Goal: Task Accomplishment & Management: Complete application form

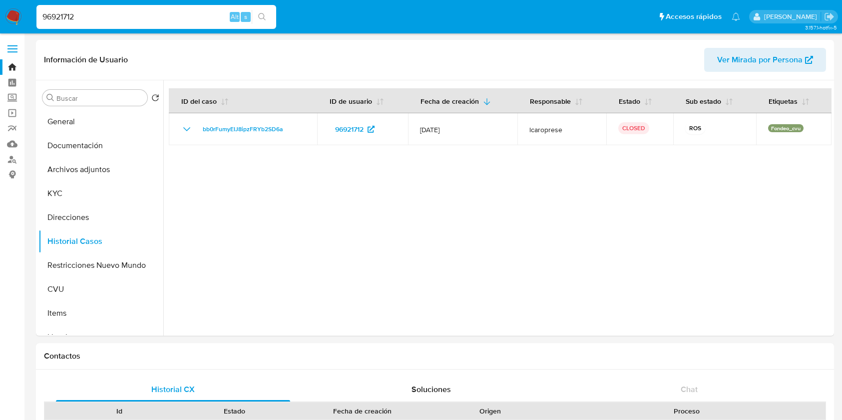
select select "10"
click at [151, 18] on input "96921712" at bounding box center [156, 16] width 240 height 13
paste input "63406388"
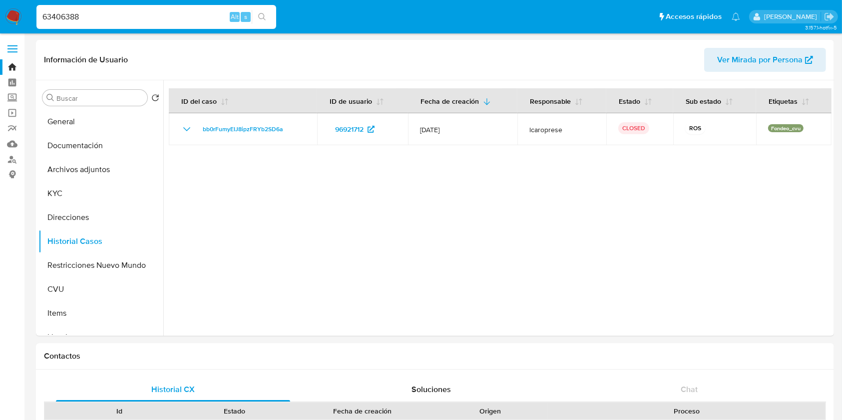
type input "63406388"
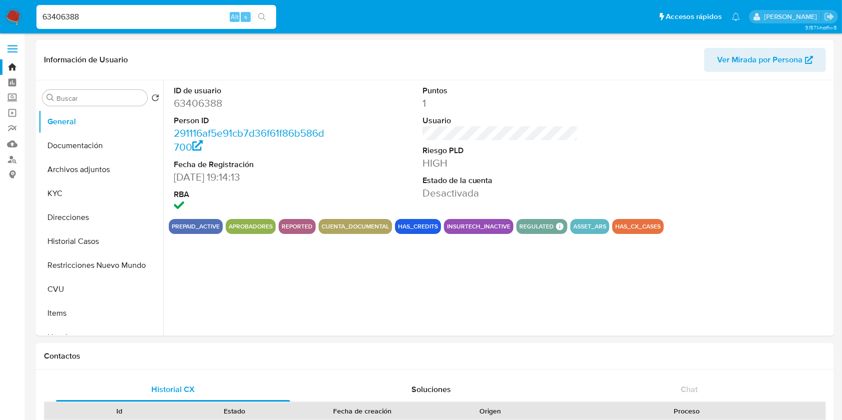
select select "10"
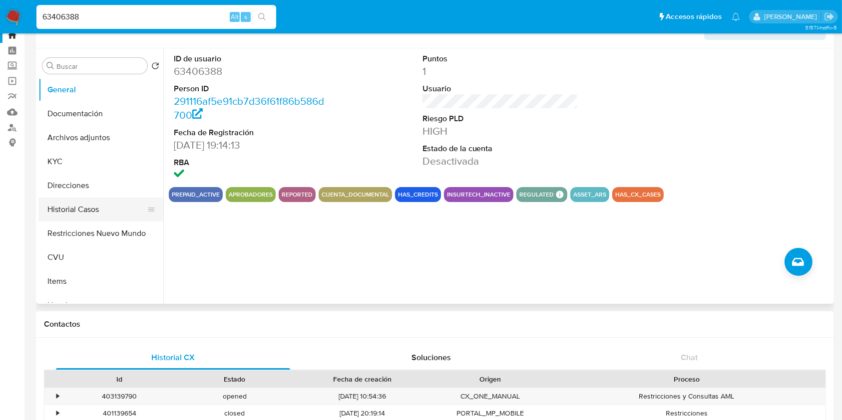
click at [96, 204] on button "Historial Casos" at bounding box center [96, 210] width 117 height 24
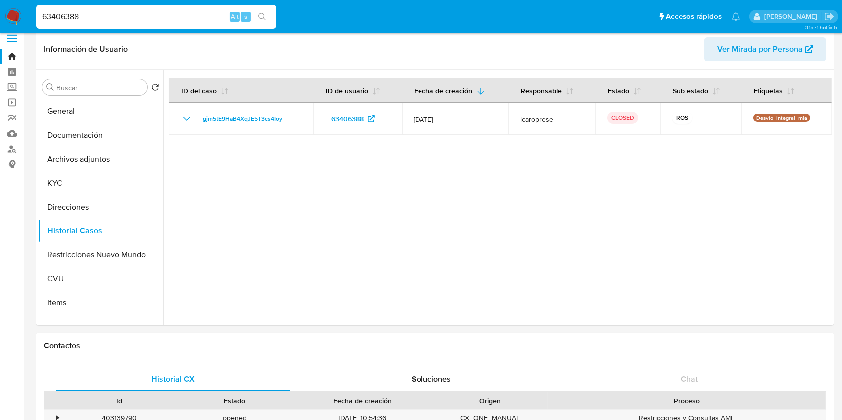
scroll to position [0, 0]
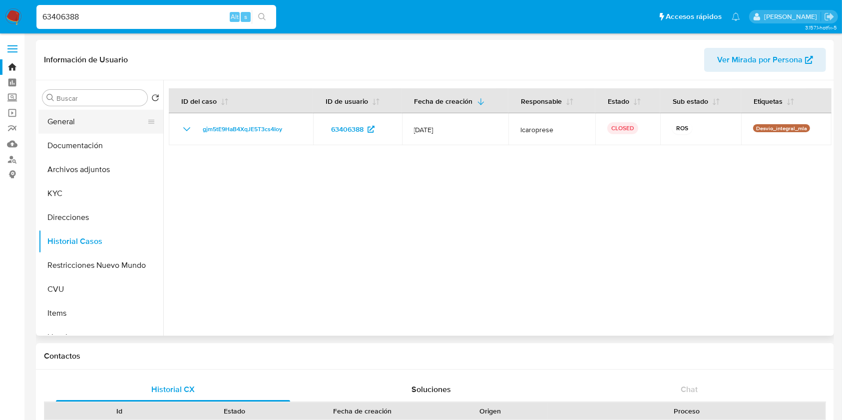
click at [117, 122] on button "General" at bounding box center [96, 122] width 117 height 24
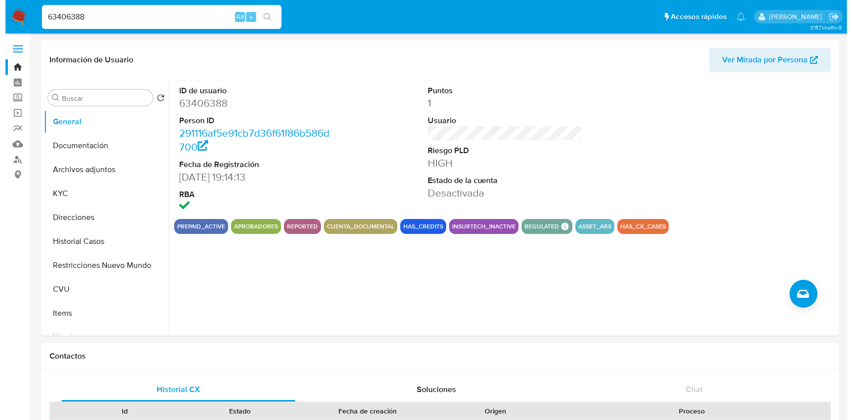
scroll to position [77, 0]
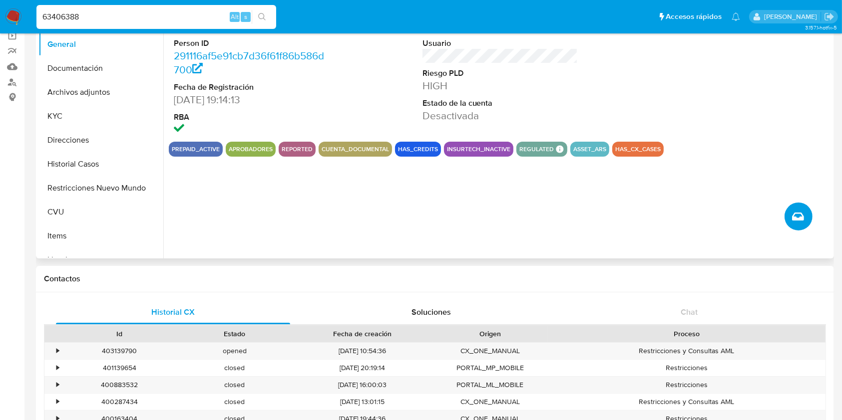
click at [797, 218] on icon "Crear caso manual" at bounding box center [798, 217] width 12 height 8
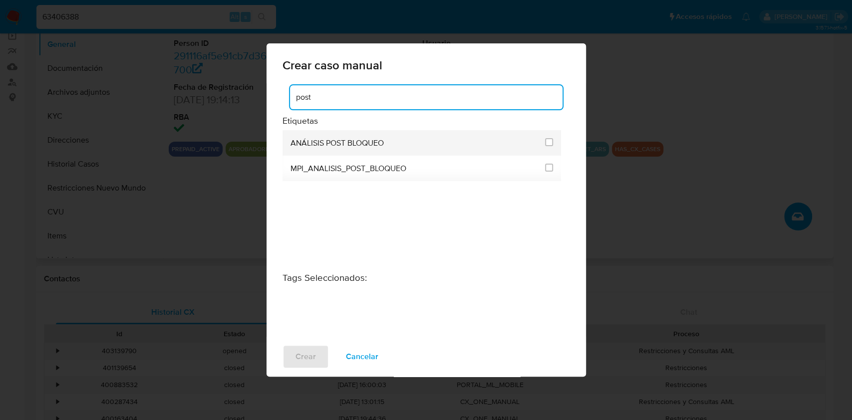
type input "post"
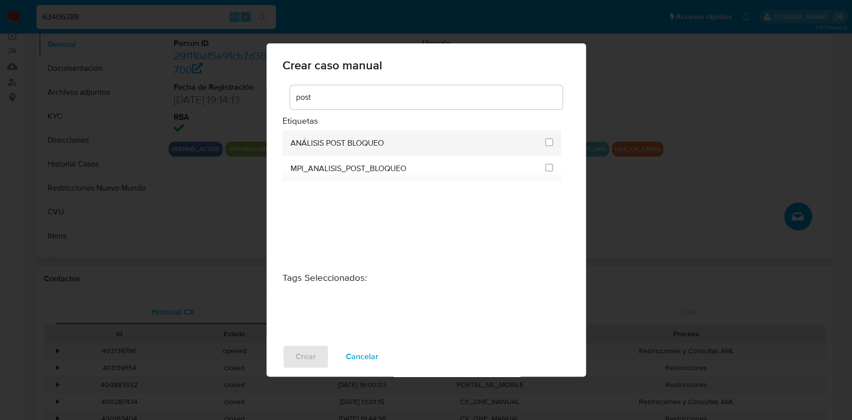
click at [553, 137] on div at bounding box center [549, 142] width 8 height 10
click at [550, 139] on input "3249" at bounding box center [549, 142] width 8 height 8
checkbox input "true"
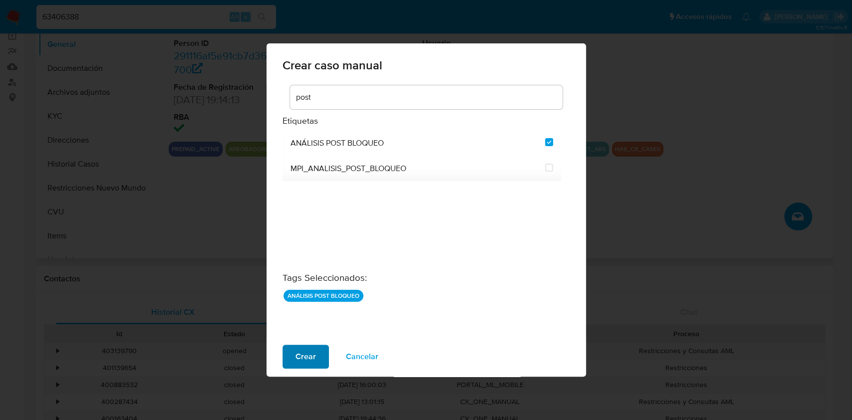
click at [303, 363] on span "Crear" at bounding box center [306, 357] width 20 height 22
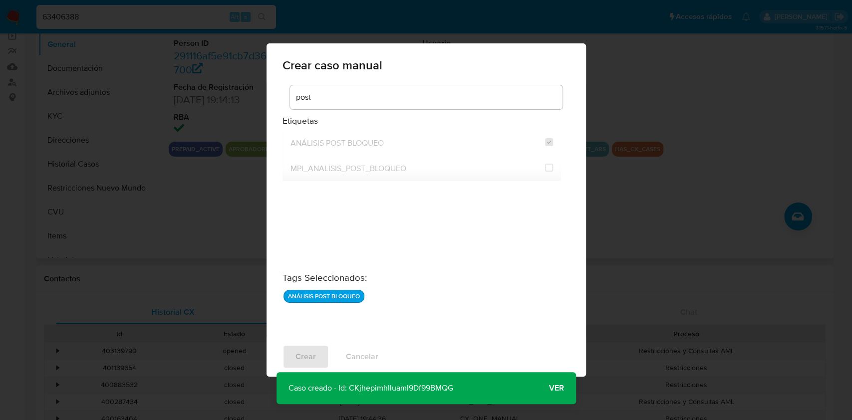
click at [556, 388] on span "Ver" at bounding box center [556, 388] width 15 height 0
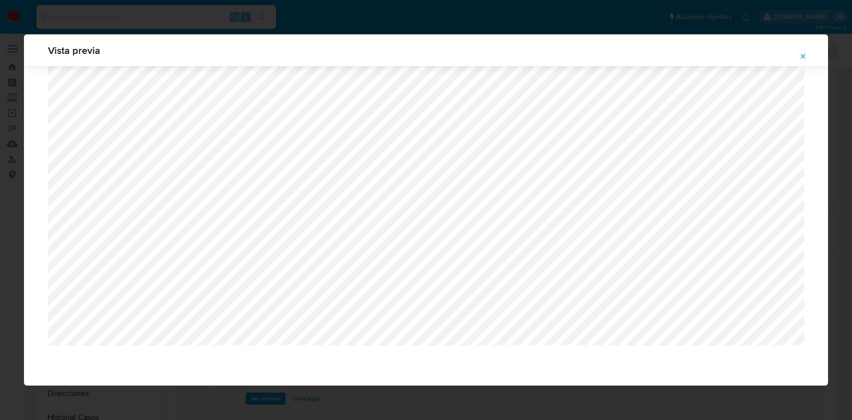
select select "10"
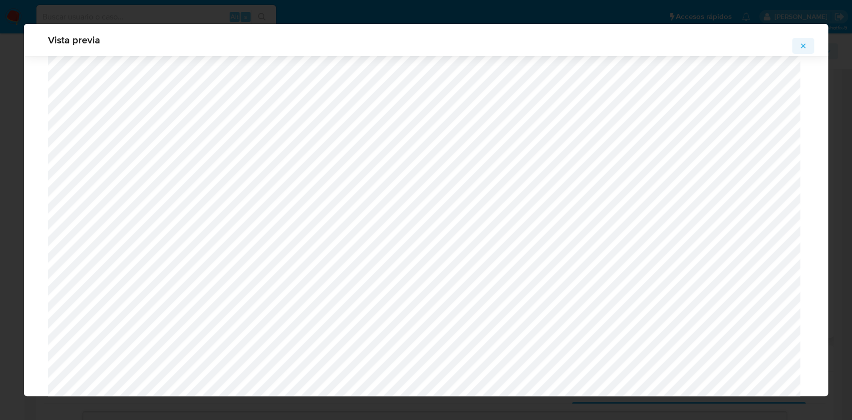
scroll to position [1345, 0]
click at [802, 42] on icon "Attachment preview" at bounding box center [803, 46] width 8 height 8
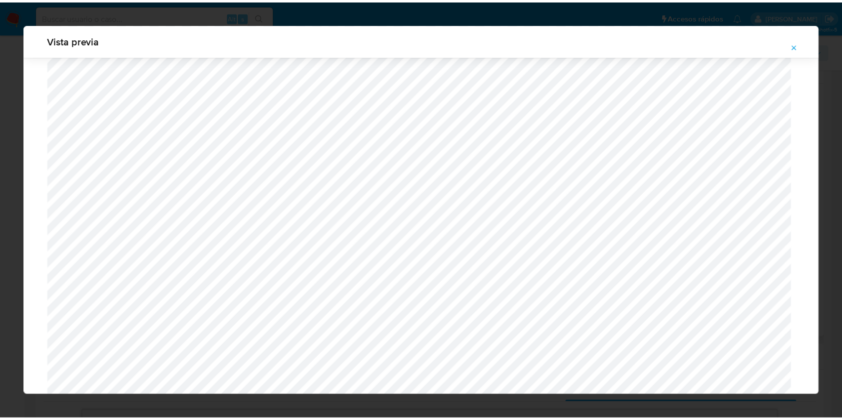
scroll to position [0, 0]
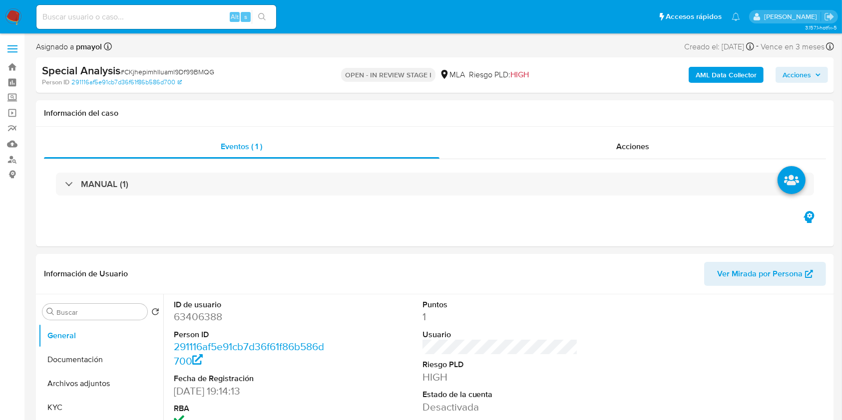
scroll to position [234, 0]
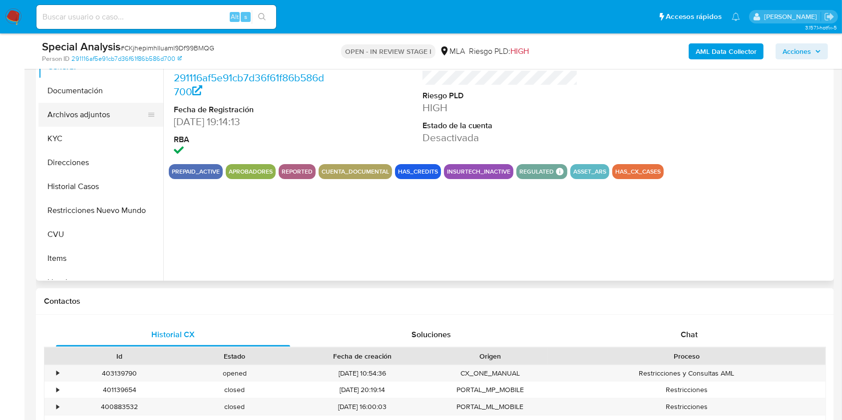
select select "10"
click at [105, 121] on button "Archivos adjuntos" at bounding box center [96, 115] width 117 height 24
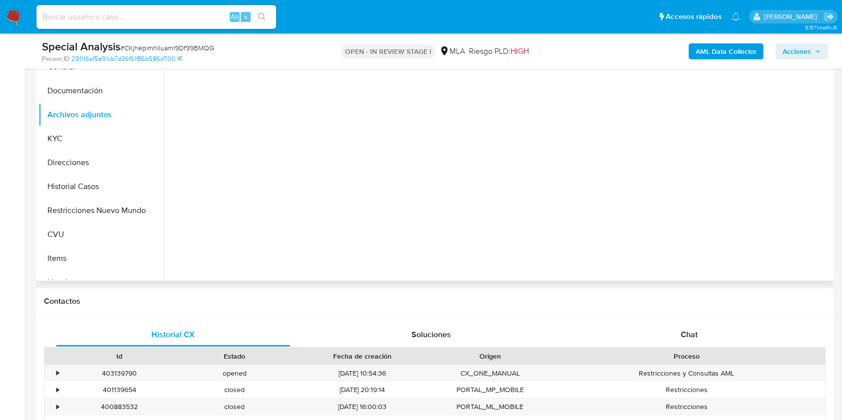
click at [799, 117] on div at bounding box center [497, 153] width 668 height 256
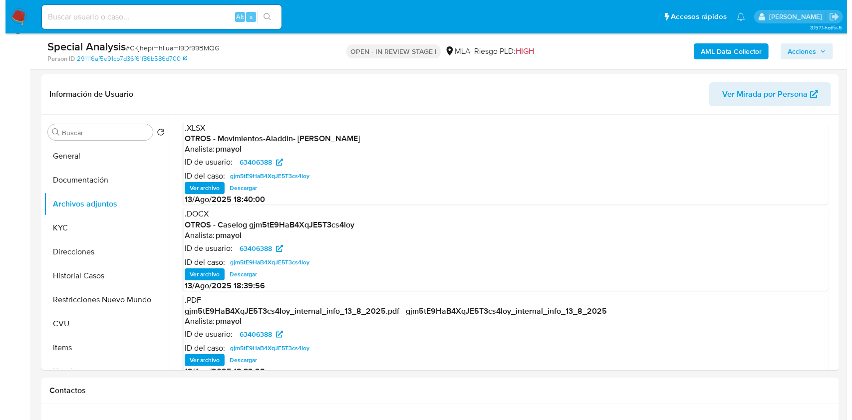
scroll to position [228, 0]
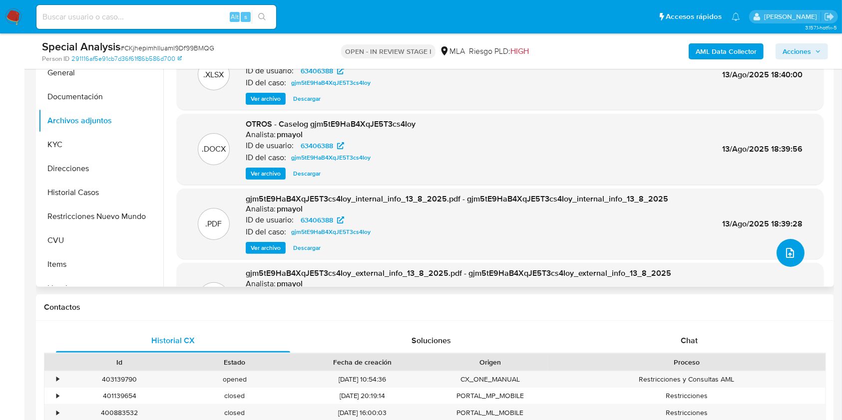
click at [784, 251] on icon "upload-file" at bounding box center [790, 253] width 12 height 12
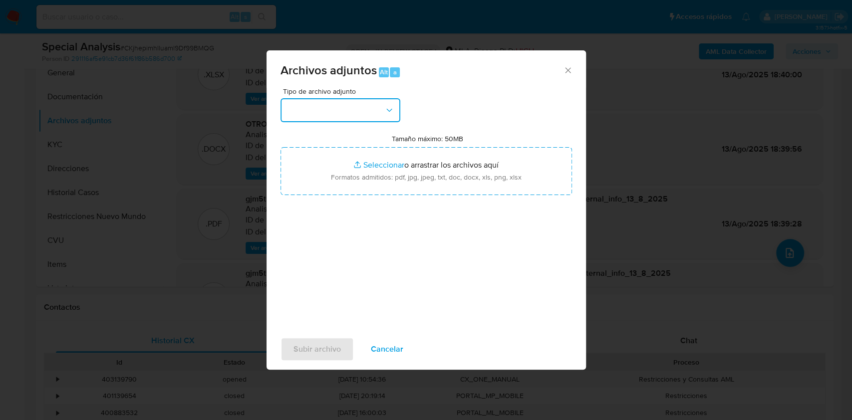
click at [383, 105] on button "button" at bounding box center [341, 110] width 120 height 24
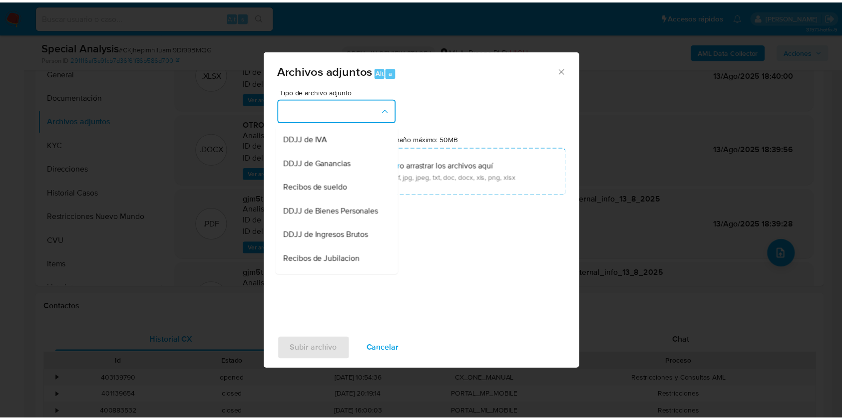
scroll to position [180, 0]
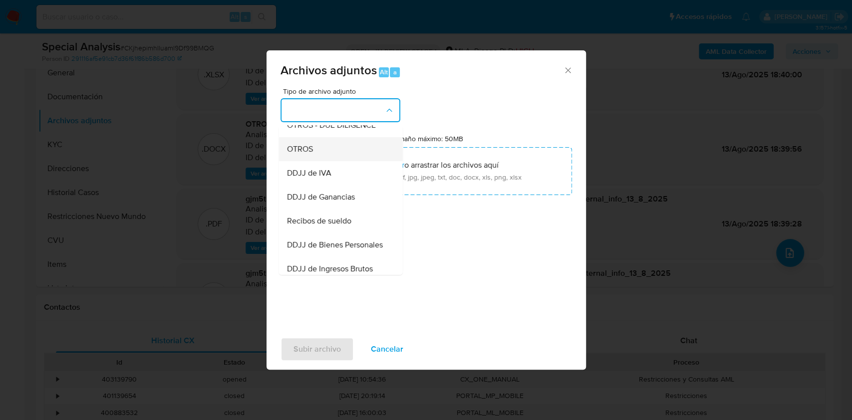
click at [326, 161] on div "OTROS" at bounding box center [338, 149] width 102 height 24
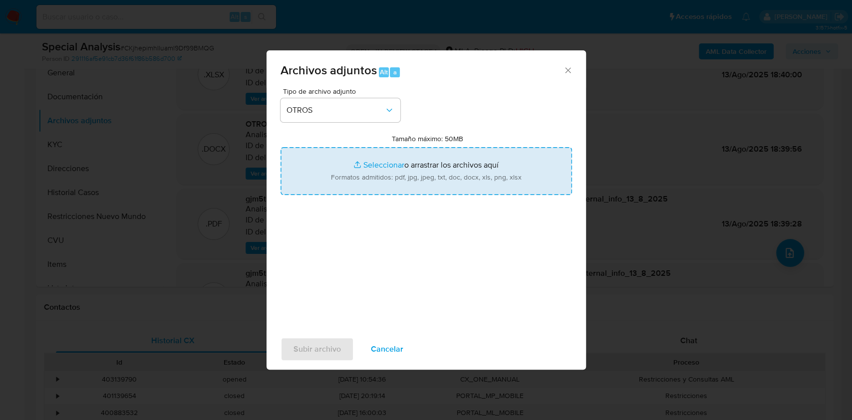
click at [403, 171] on input "Tamaño máximo: 50MB Seleccionar archivos" at bounding box center [427, 171] width 292 height 48
type input "C:\fakepath\Impuestos vta vehiculo.jpeg"
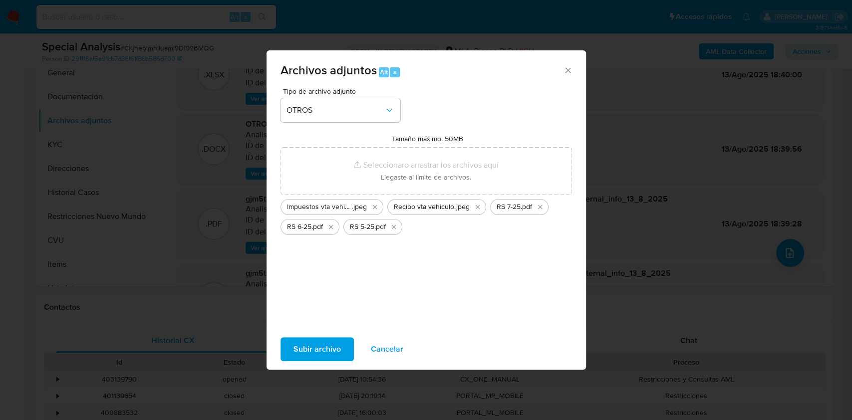
click at [317, 351] on span "Subir archivo" at bounding box center [317, 349] width 47 height 22
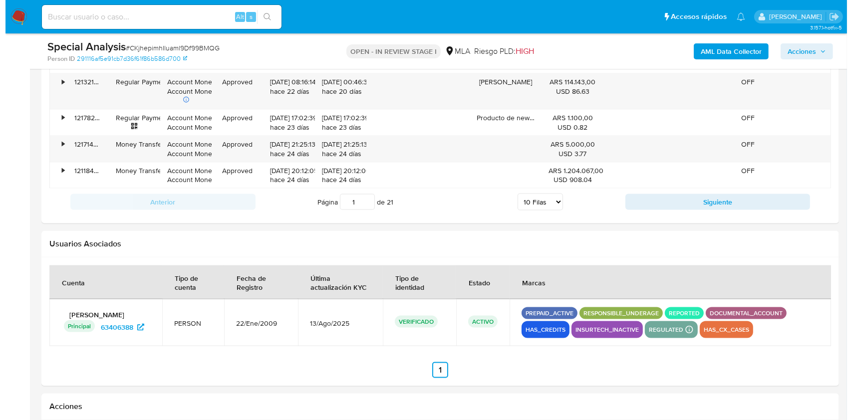
scroll to position [1595, 0]
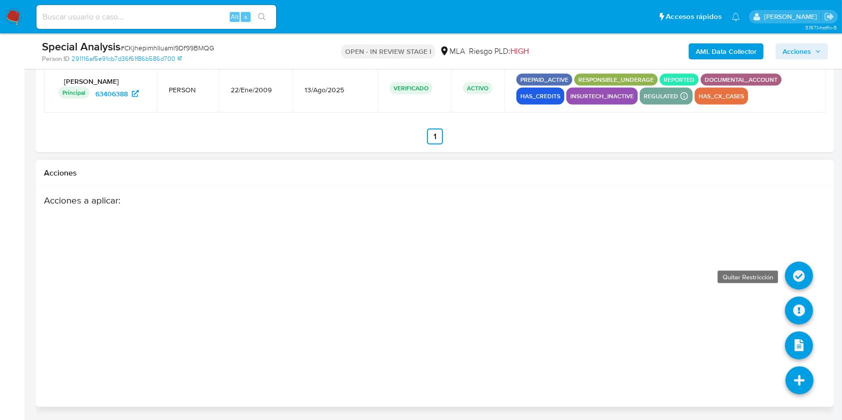
click at [793, 274] on icon at bounding box center [799, 276] width 28 height 28
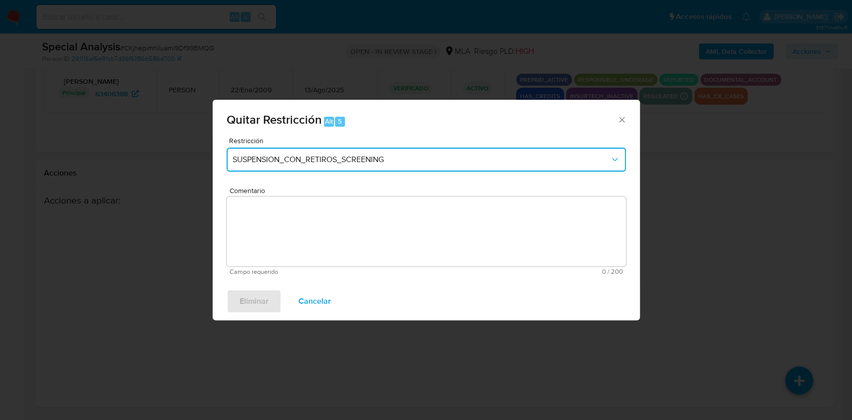
click at [457, 157] on span "SUSPENSION_CON_RETIROS_SCREENING" at bounding box center [421, 160] width 377 height 10
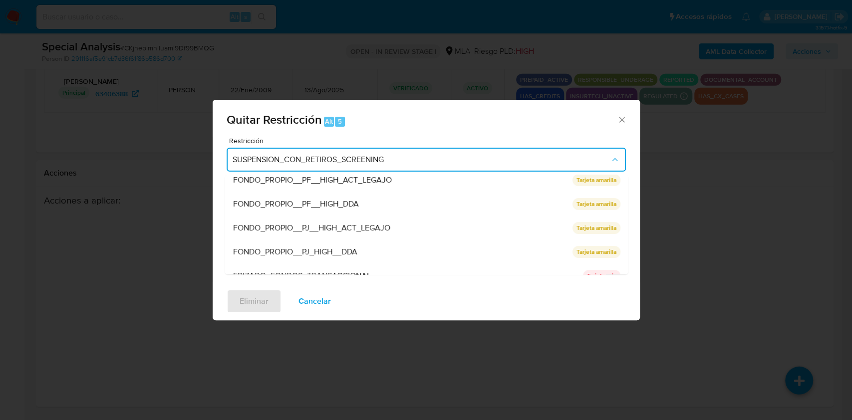
scroll to position [212, 0]
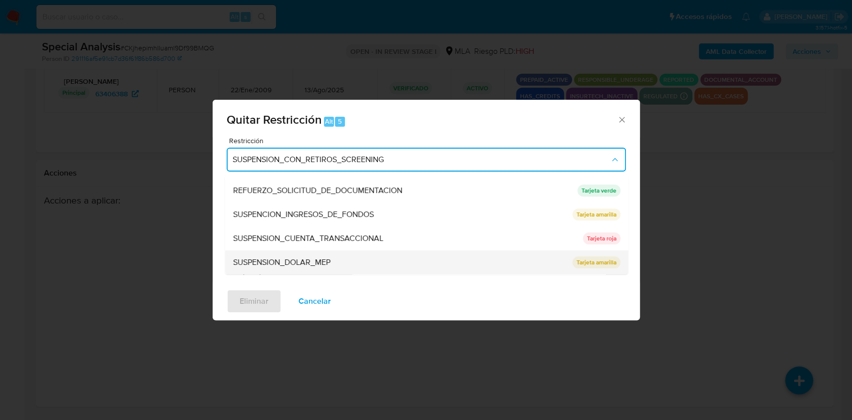
click at [434, 251] on div "SUSPENSION_DOLAR_MEP" at bounding box center [399, 263] width 333 height 24
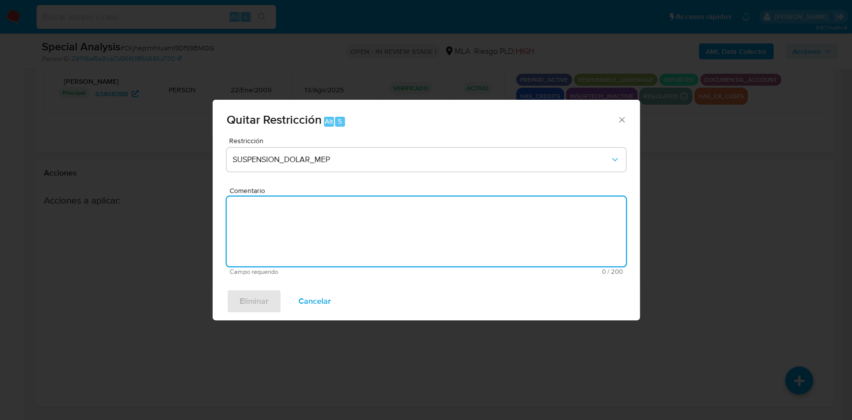
click at [434, 250] on textarea "Comentario" at bounding box center [426, 232] width 399 height 70
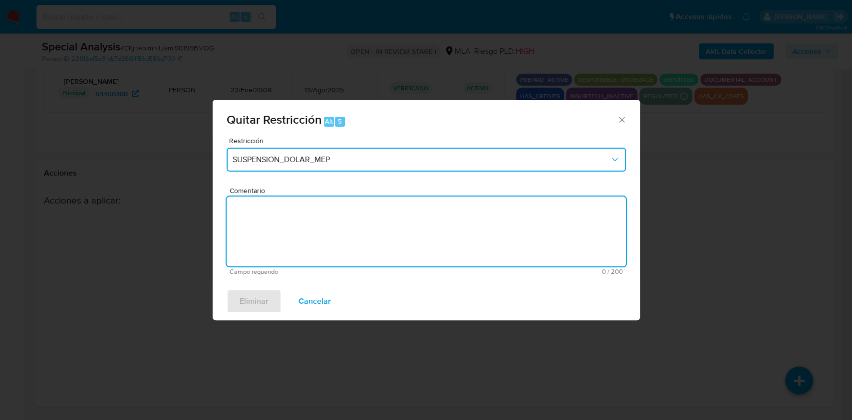
click at [424, 158] on span "SUSPENSION_DOLAR_MEP" at bounding box center [421, 160] width 377 height 10
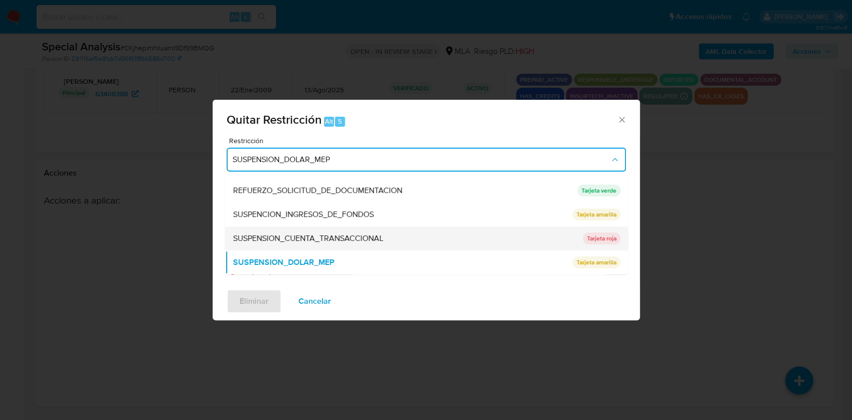
click at [375, 235] on span "SUSPENSION_CUENTA_TRANSACCIONAL" at bounding box center [308, 239] width 150 height 10
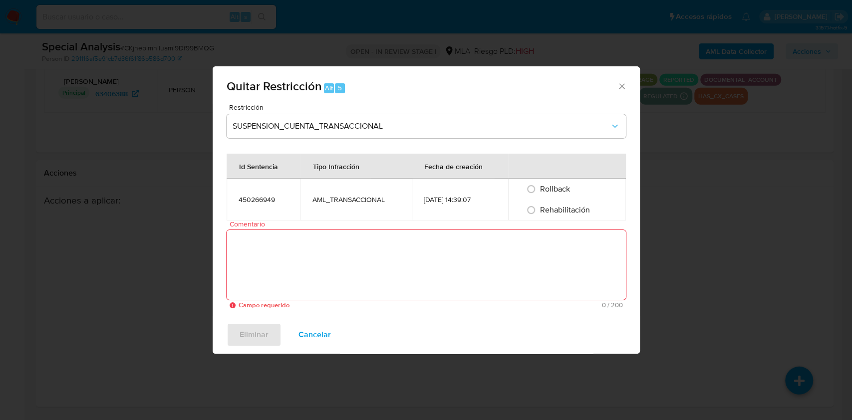
click at [547, 210] on span "Rehabilitación" at bounding box center [565, 209] width 50 height 11
click at [539, 210] on input "Rehabilitación" at bounding box center [531, 210] width 16 height 16
radio input "true"
click at [515, 252] on textarea "Comentario" at bounding box center [426, 265] width 399 height 70
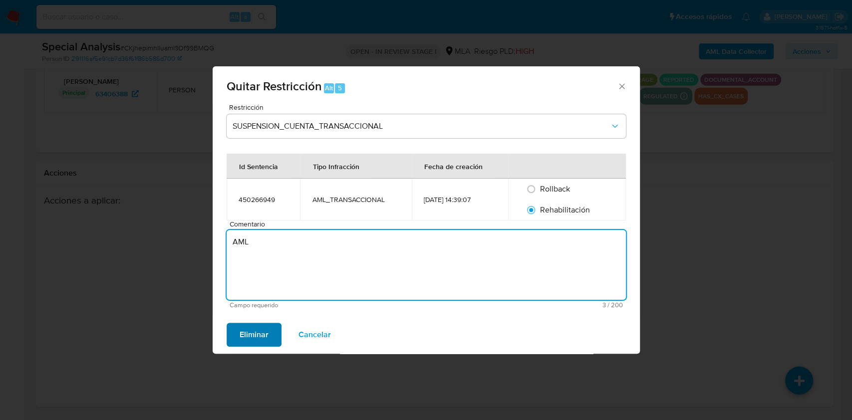
type textarea "AML"
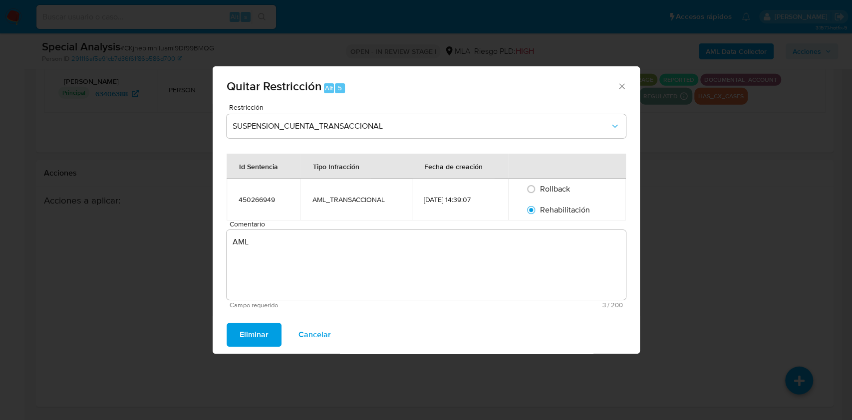
click at [243, 335] on span "Eliminar" at bounding box center [254, 335] width 29 height 22
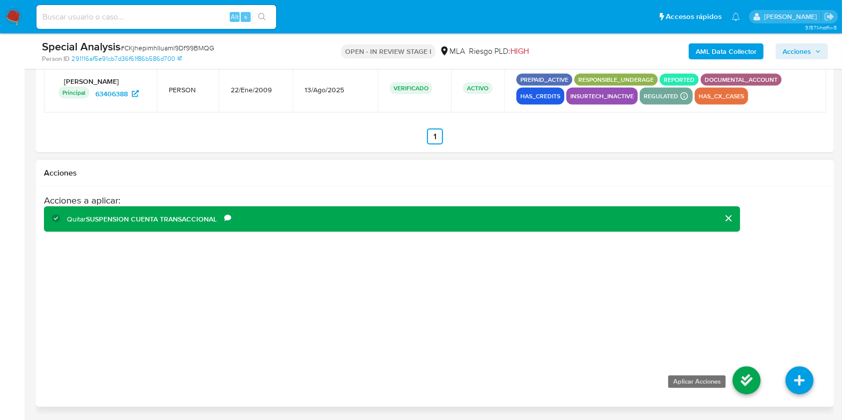
click at [742, 373] on icon at bounding box center [746, 381] width 28 height 28
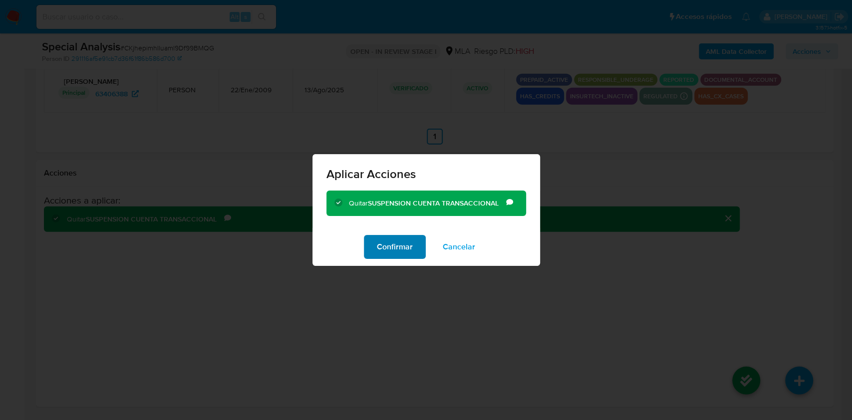
click at [401, 250] on span "Confirmar" at bounding box center [395, 247] width 36 height 22
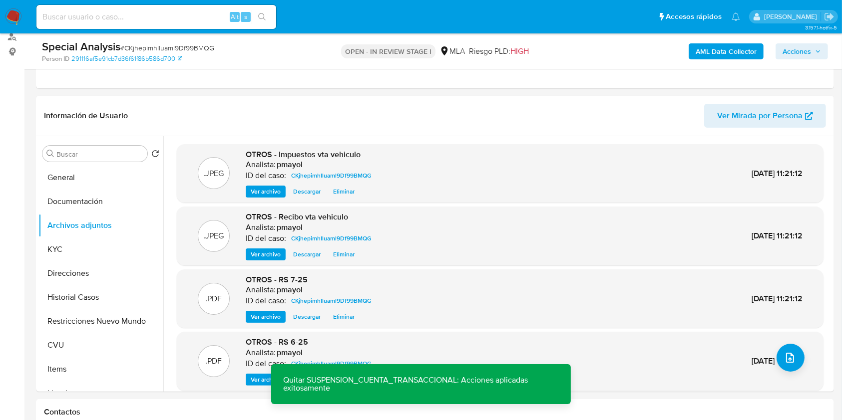
scroll to position [129, 0]
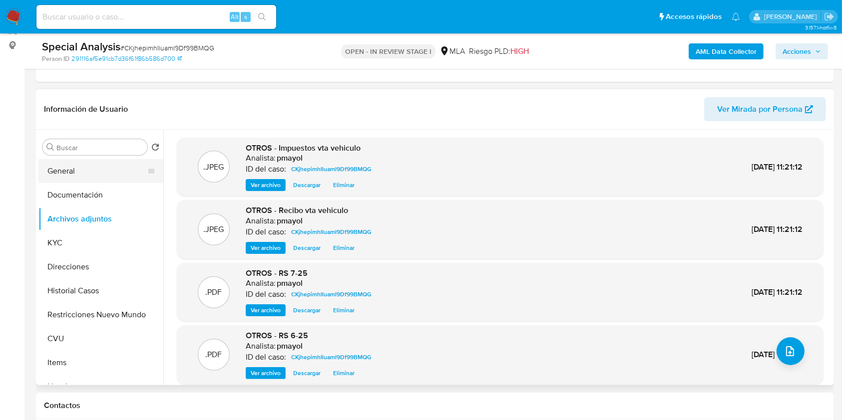
click at [86, 173] on button "General" at bounding box center [96, 171] width 117 height 24
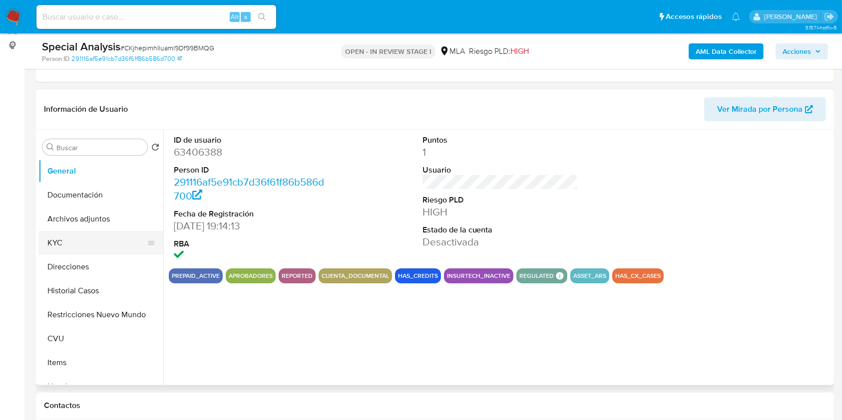
click at [97, 232] on button "KYC" at bounding box center [96, 243] width 117 height 24
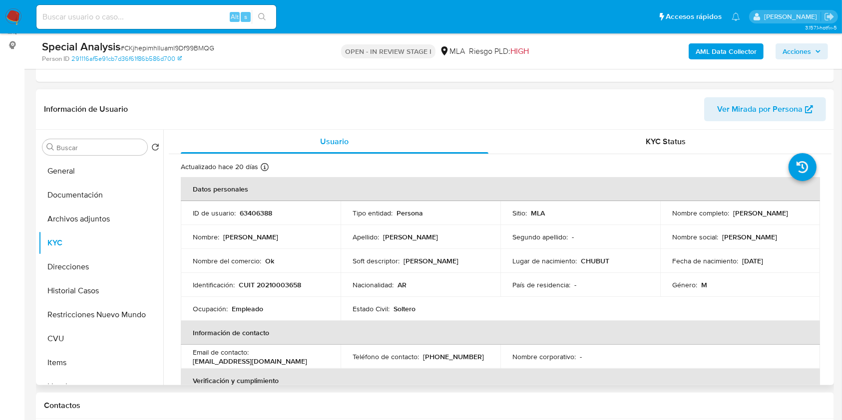
click at [293, 240] on div "Nombre : Roberto Ezequiel" at bounding box center [261, 237] width 136 height 9
drag, startPoint x: 760, startPoint y: 212, endPoint x: 663, endPoint y: 219, distance: 97.1
click at [663, 219] on td "Nombre completo : Roberto Ezequiel Valdez" at bounding box center [740, 213] width 160 height 24
copy p "Roberto Ezequiel Valdez"
click at [276, 286] on p "CUIT 20210003658" at bounding box center [270, 285] width 62 height 9
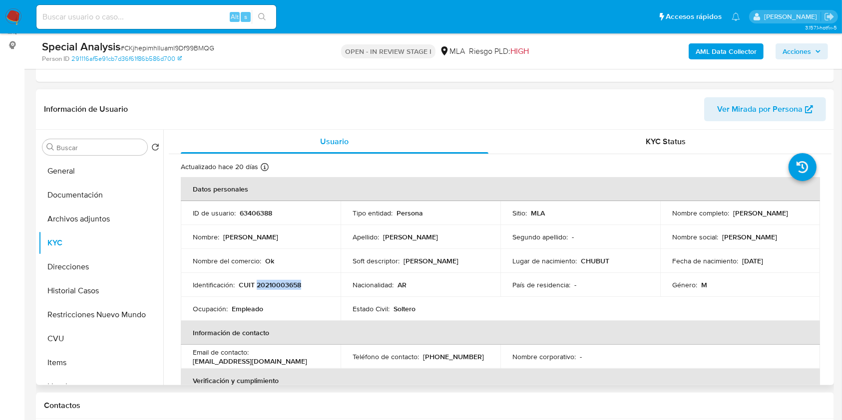
click at [276, 286] on p "CUIT 20210003658" at bounding box center [270, 285] width 62 height 9
copy p "20210003658"
click at [86, 214] on button "Archivos adjuntos" at bounding box center [96, 219] width 117 height 24
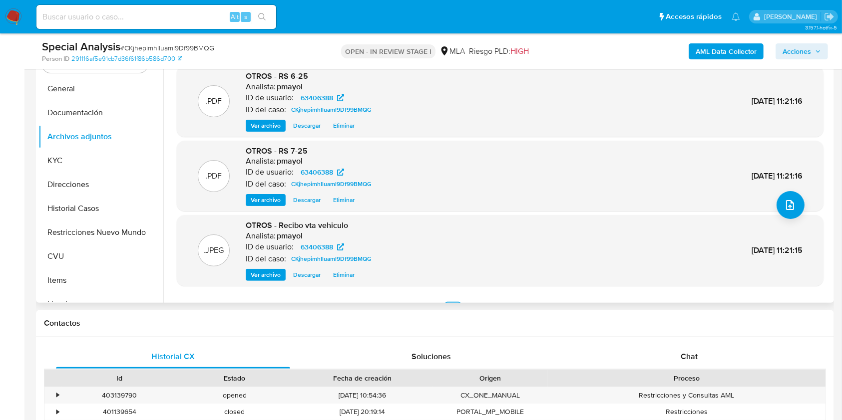
scroll to position [84, 0]
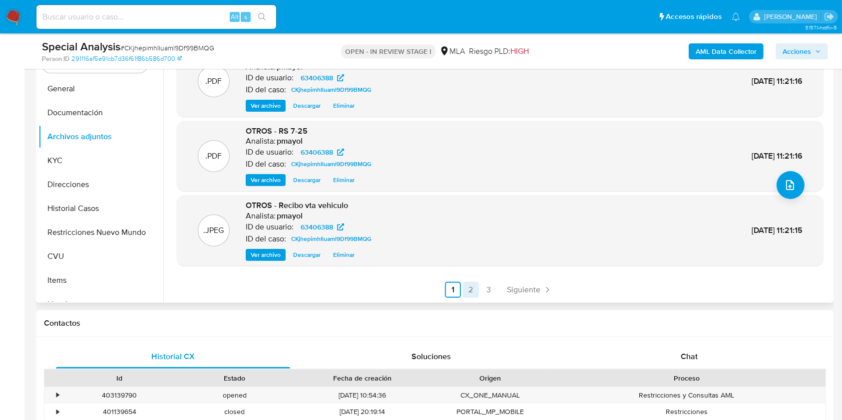
click at [472, 288] on link "2" at bounding box center [471, 290] width 16 height 16
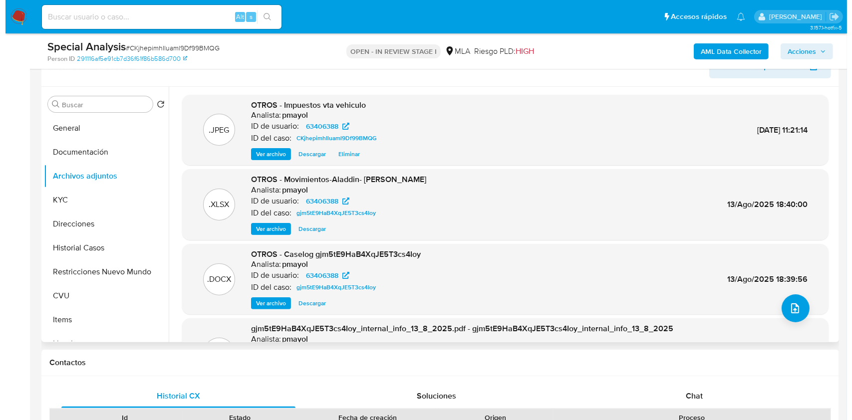
scroll to position [156, 0]
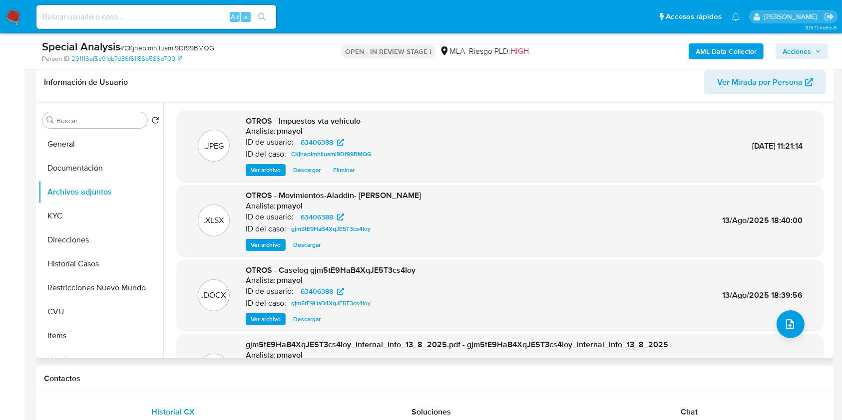
click at [264, 323] on span "Ver archivo" at bounding box center [266, 319] width 30 height 10
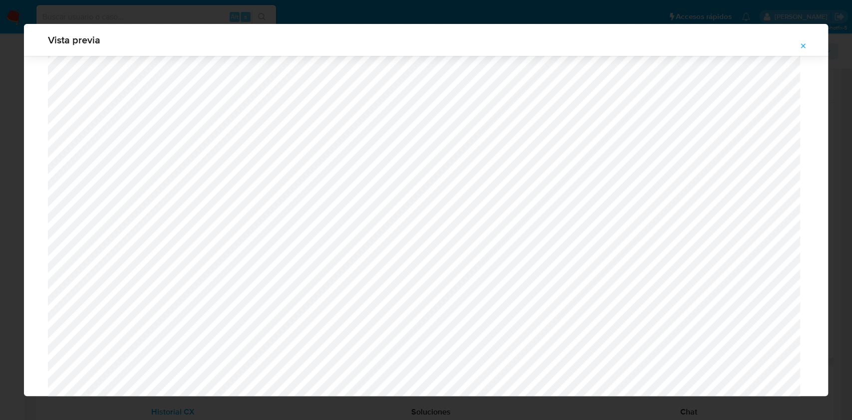
scroll to position [628, 0]
click at [800, 42] on icon "Attachment preview" at bounding box center [803, 46] width 8 height 8
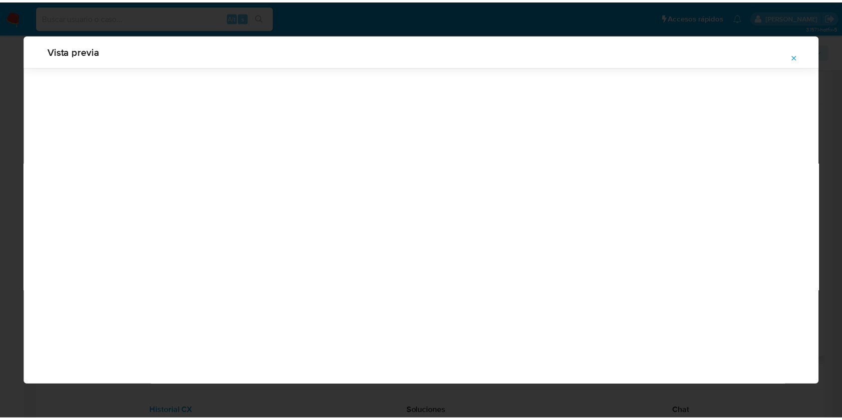
scroll to position [0, 0]
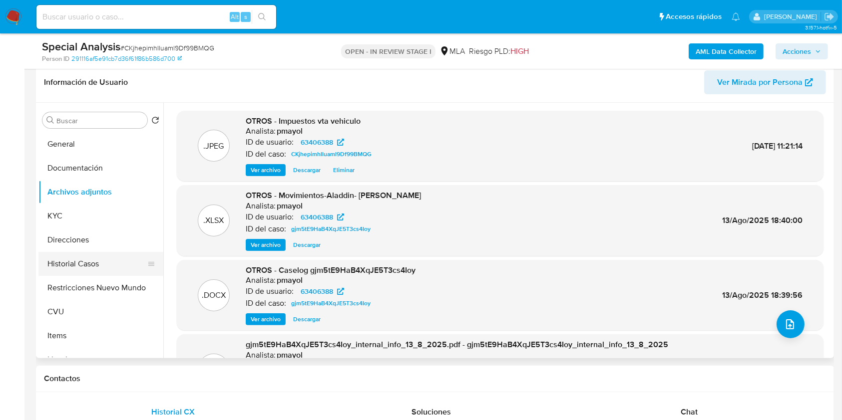
click at [88, 265] on button "Historial Casos" at bounding box center [96, 264] width 117 height 24
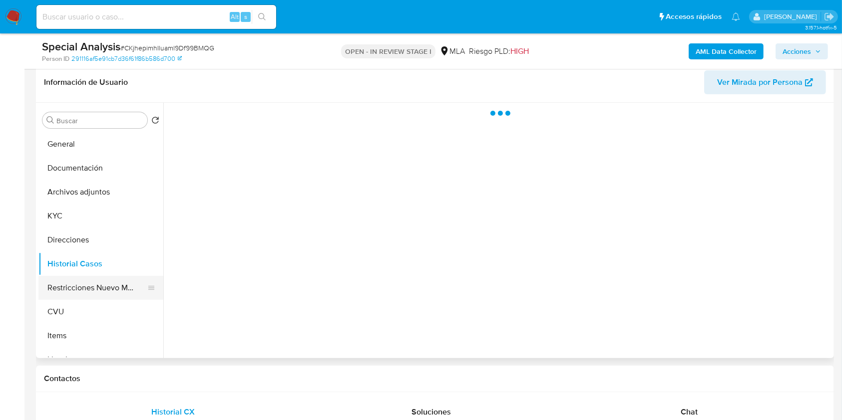
click at [97, 282] on button "Restricciones Nuevo Mundo" at bounding box center [96, 288] width 117 height 24
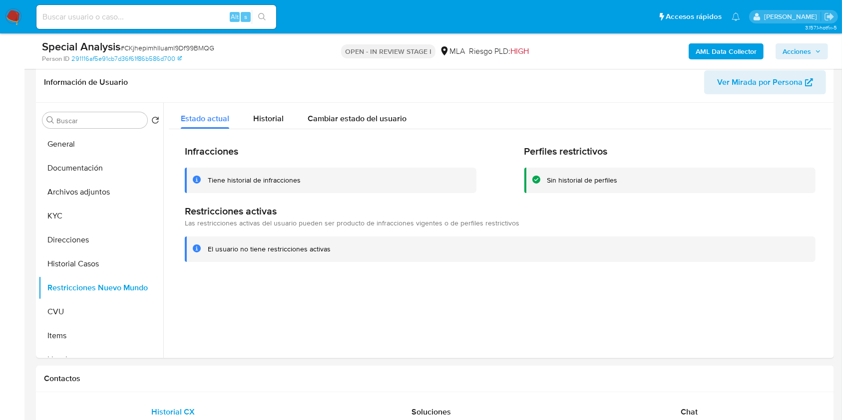
click at [795, 51] on span "Acciones" at bounding box center [796, 51] width 28 height 16
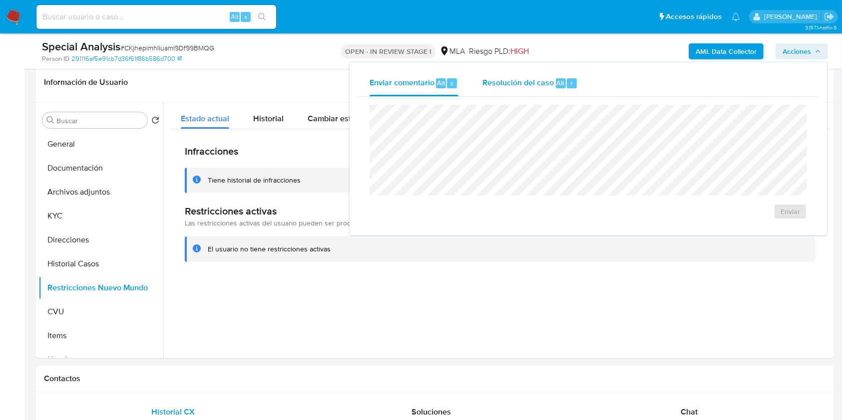
click at [535, 87] on span "Resolución del caso" at bounding box center [517, 82] width 71 height 11
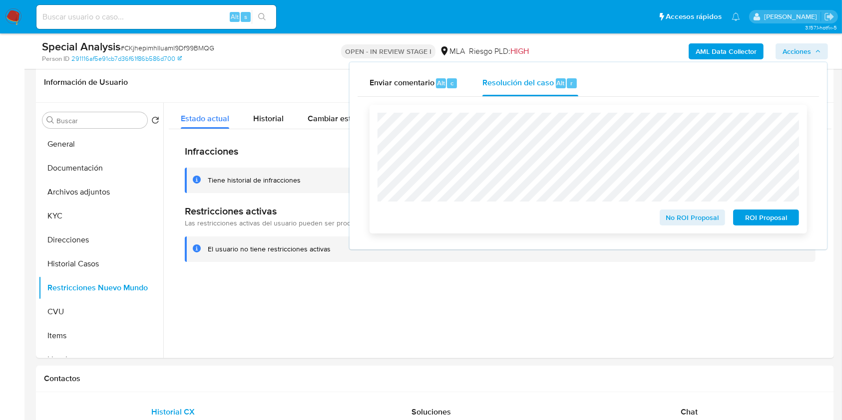
click at [695, 217] on span "No ROI Proposal" at bounding box center [692, 218] width 52 height 14
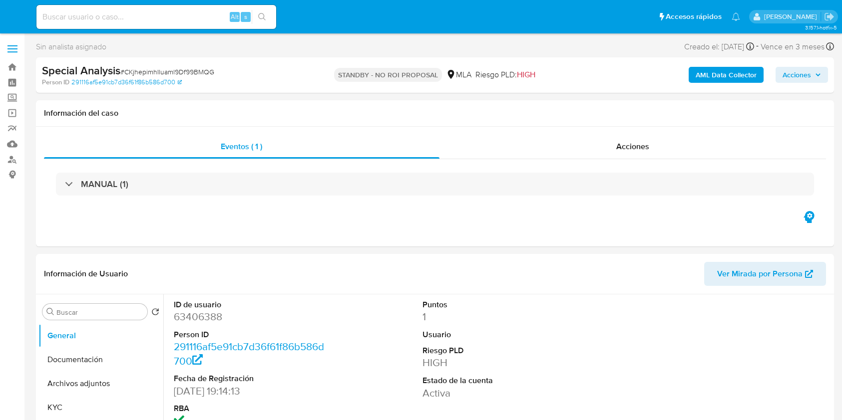
select select "10"
click at [175, 14] on input at bounding box center [156, 16] width 240 height 13
paste input "96921712"
type input "96921712"
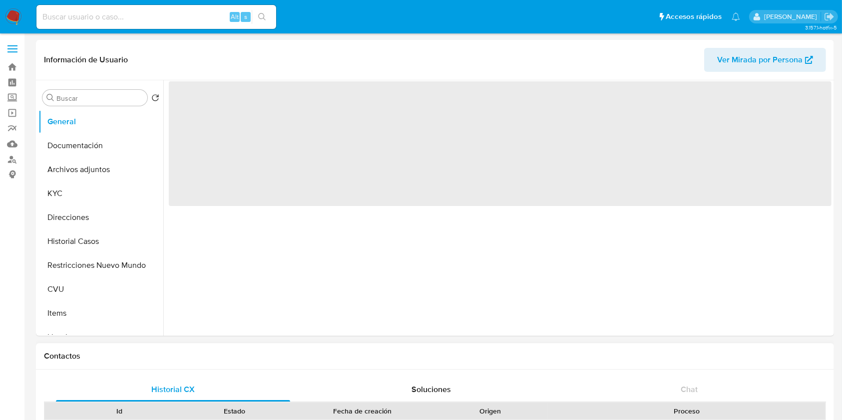
select select "10"
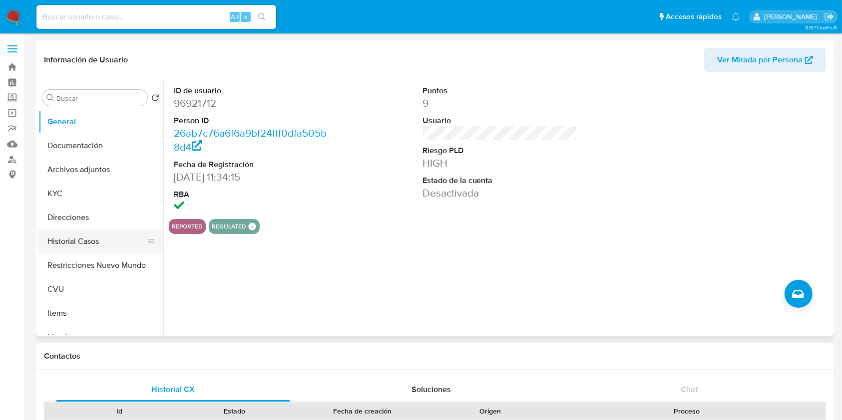
click at [88, 232] on button "Historial Casos" at bounding box center [96, 242] width 117 height 24
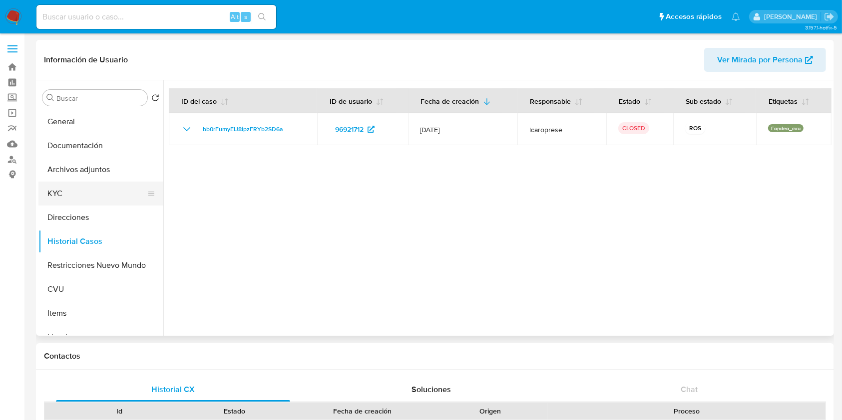
click at [56, 194] on button "KYC" at bounding box center [96, 194] width 117 height 24
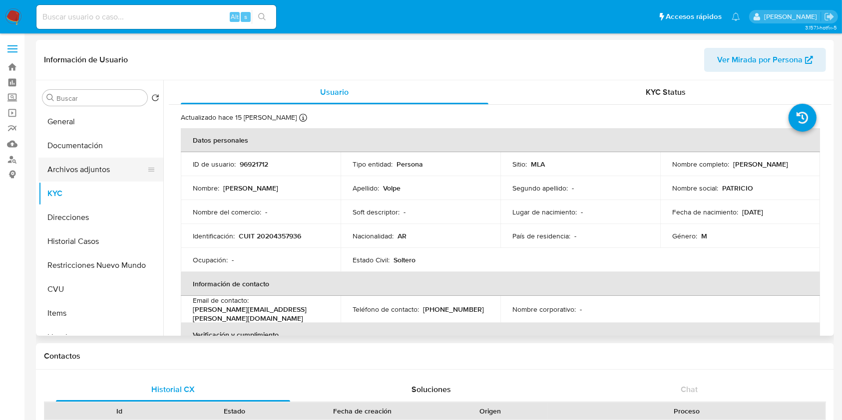
click at [109, 169] on button "Archivos adjuntos" at bounding box center [96, 170] width 117 height 24
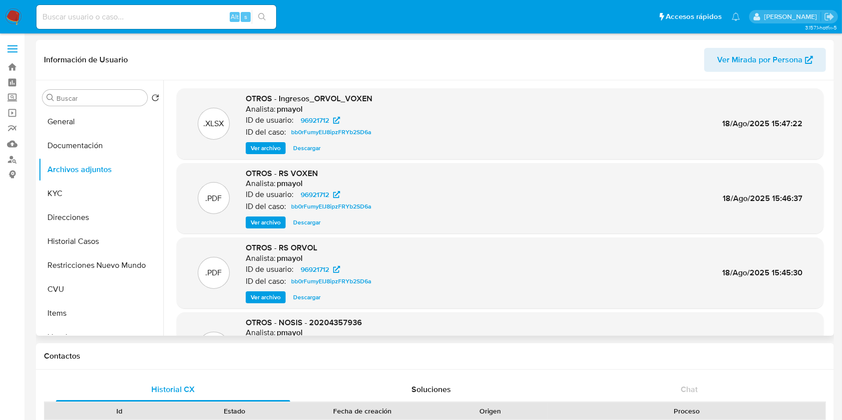
scroll to position [84, 0]
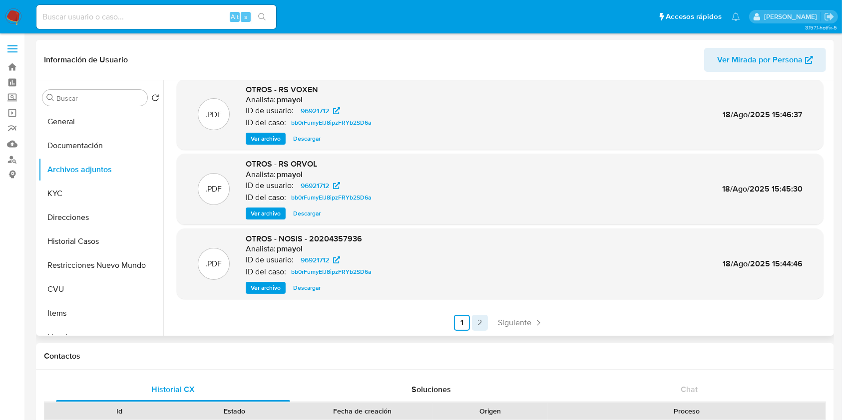
click at [480, 321] on link "2" at bounding box center [480, 323] width 16 height 16
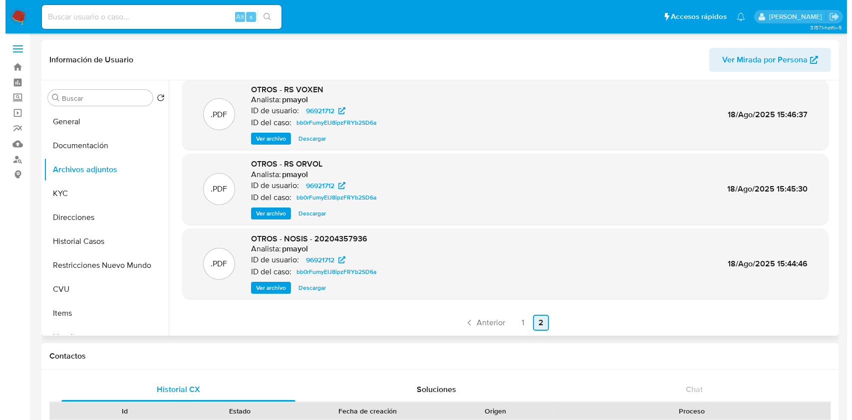
scroll to position [0, 0]
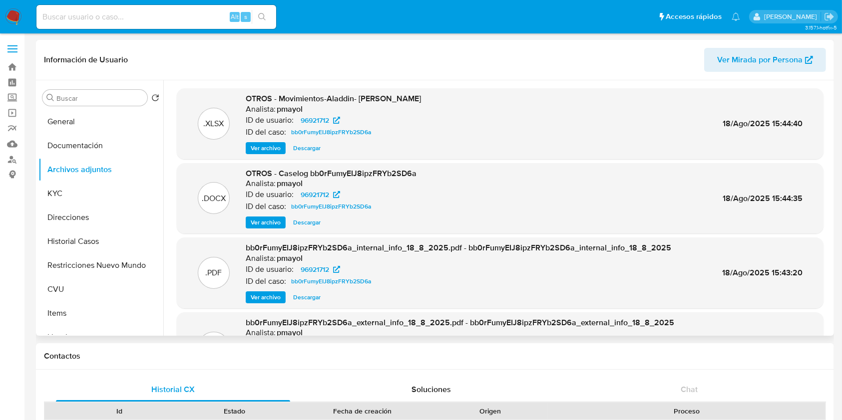
click at [265, 226] on span "Ver archivo" at bounding box center [266, 223] width 30 height 10
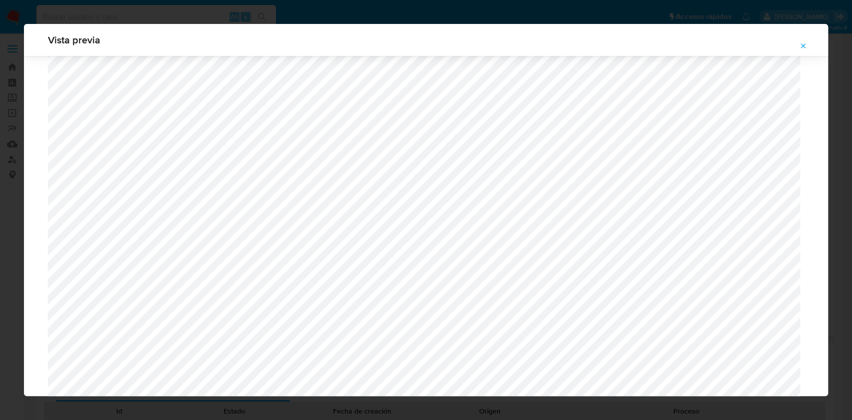
scroll to position [948, 0]
click at [804, 47] on icon "Attachment preview" at bounding box center [803, 46] width 8 height 8
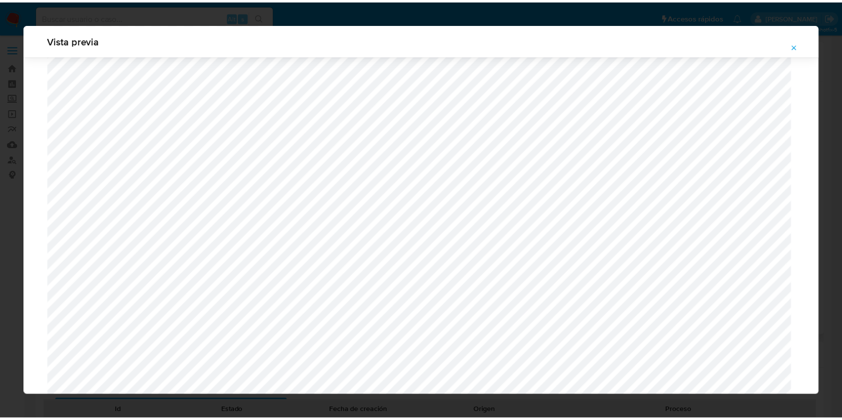
scroll to position [0, 0]
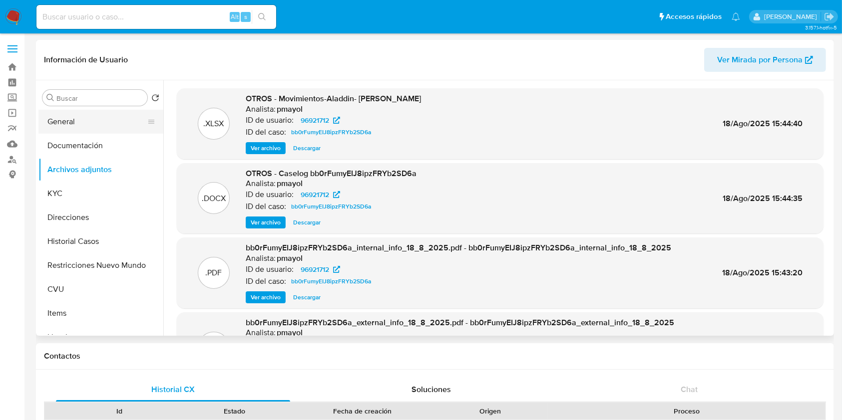
click at [84, 126] on button "General" at bounding box center [96, 122] width 117 height 24
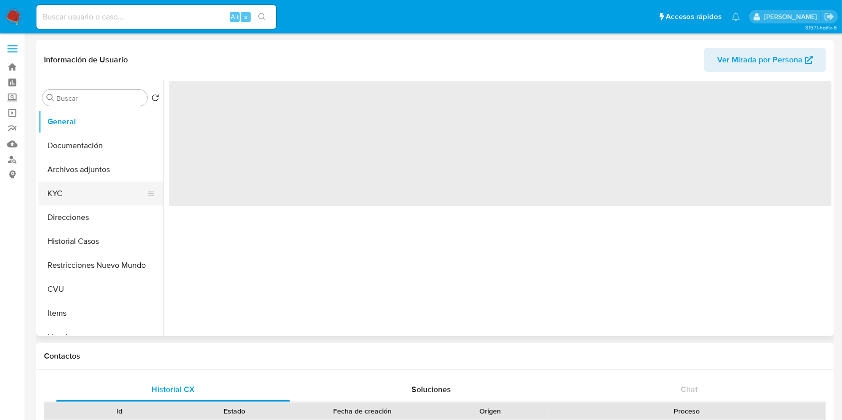
click at [92, 193] on button "KYC" at bounding box center [96, 194] width 117 height 24
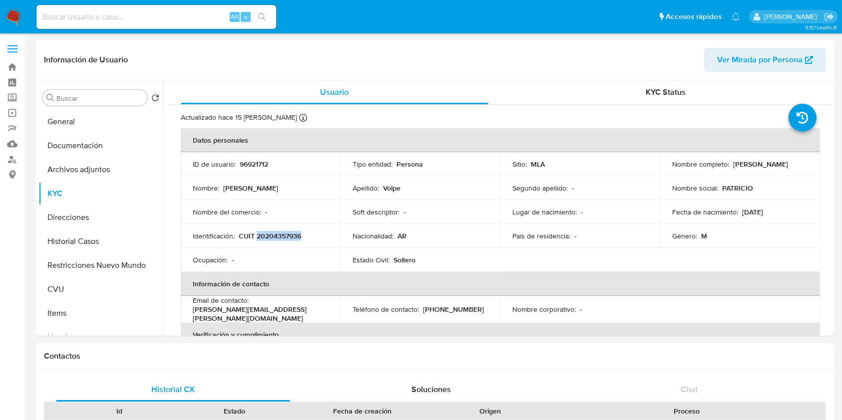
drag, startPoint x: 307, startPoint y: 240, endPoint x: 256, endPoint y: 238, distance: 51.5
click at [256, 238] on div "Identificación : CUIT 20204357936" at bounding box center [261, 236] width 136 height 9
copy p "20204357936"
click at [78, 172] on button "Archivos adjuntos" at bounding box center [96, 170] width 117 height 24
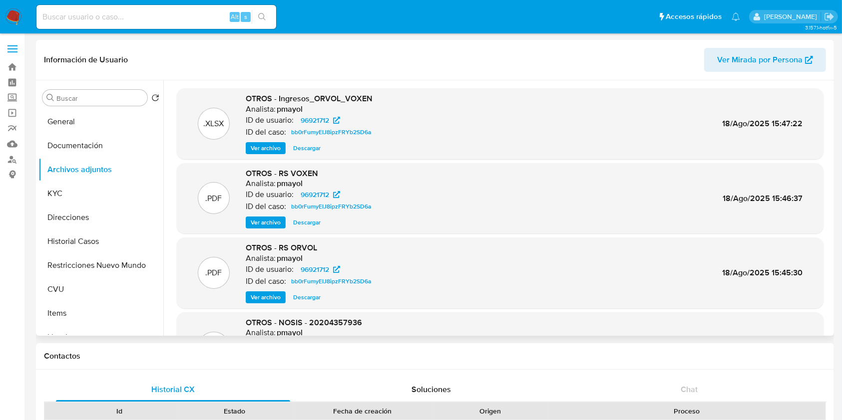
scroll to position [84, 0]
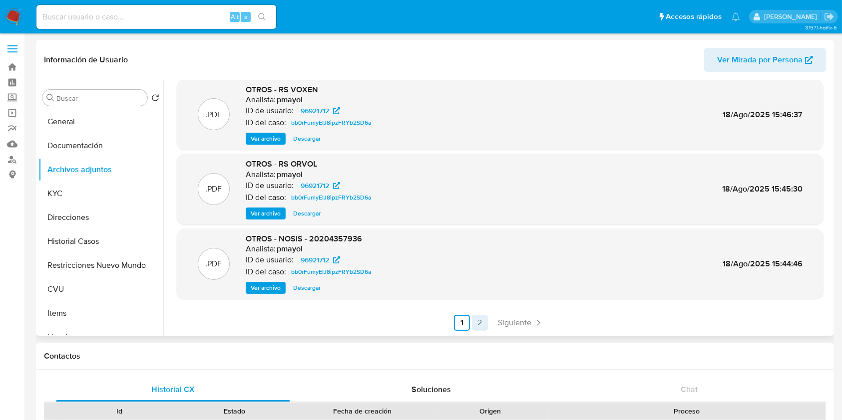
click at [477, 322] on link "2" at bounding box center [480, 323] width 16 height 16
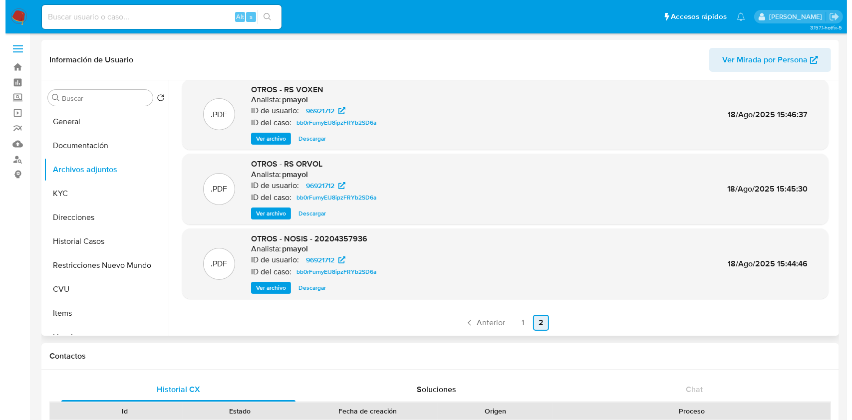
scroll to position [0, 0]
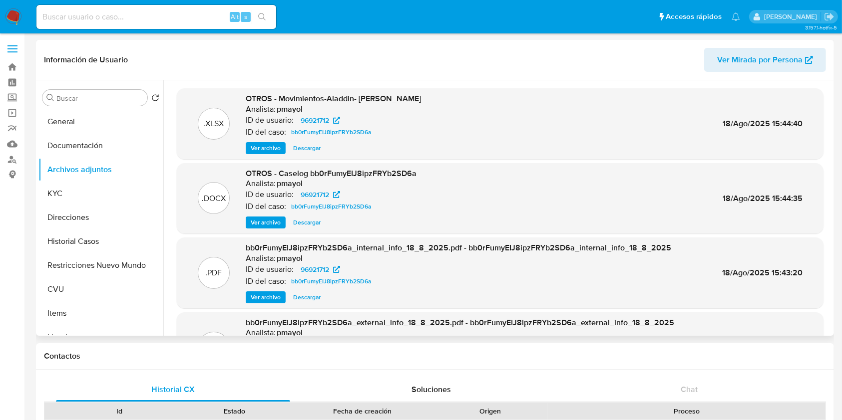
click at [265, 224] on span "Ver archivo" at bounding box center [266, 223] width 30 height 10
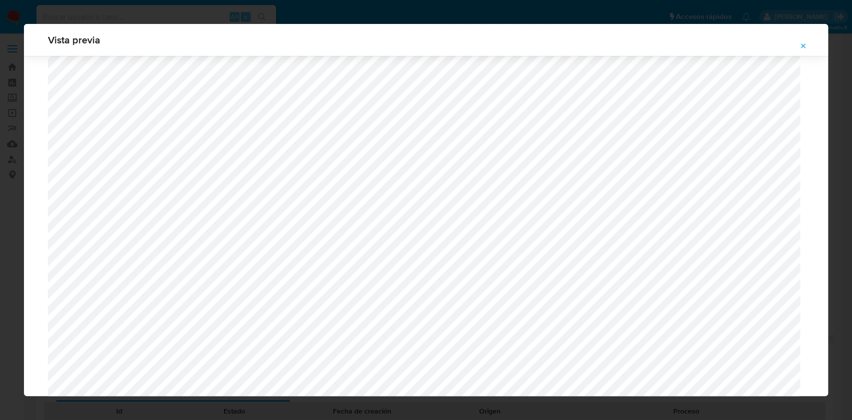
scroll to position [951, 0]
click at [806, 48] on icon "Attachment preview" at bounding box center [803, 46] width 8 height 8
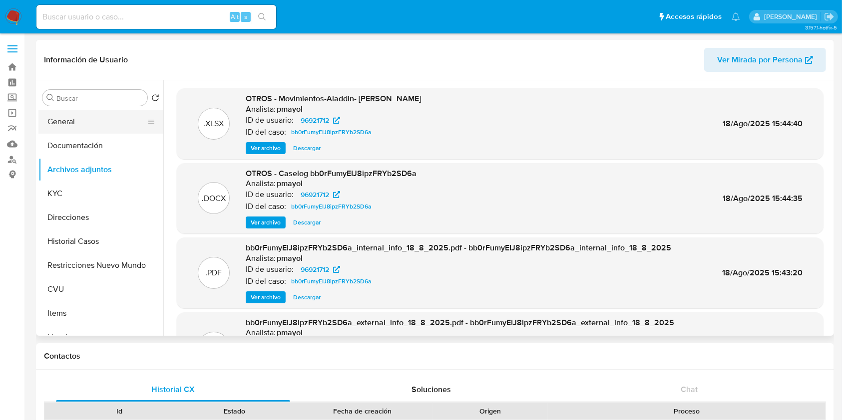
click at [81, 121] on button "General" at bounding box center [96, 122] width 117 height 24
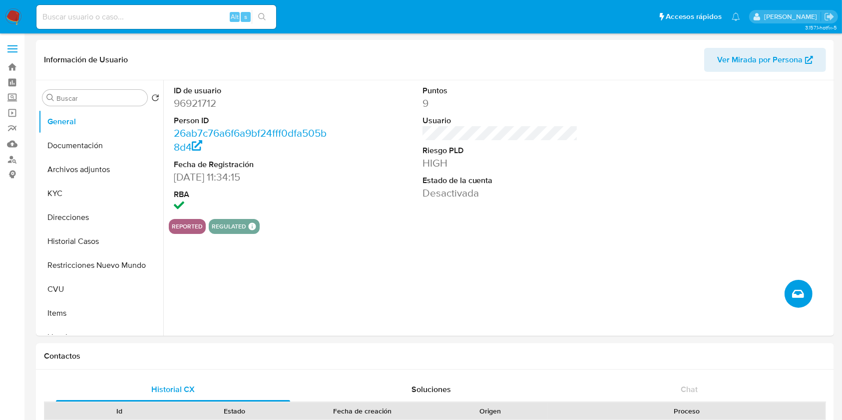
click at [796, 289] on icon "Crear caso manual" at bounding box center [798, 294] width 12 height 12
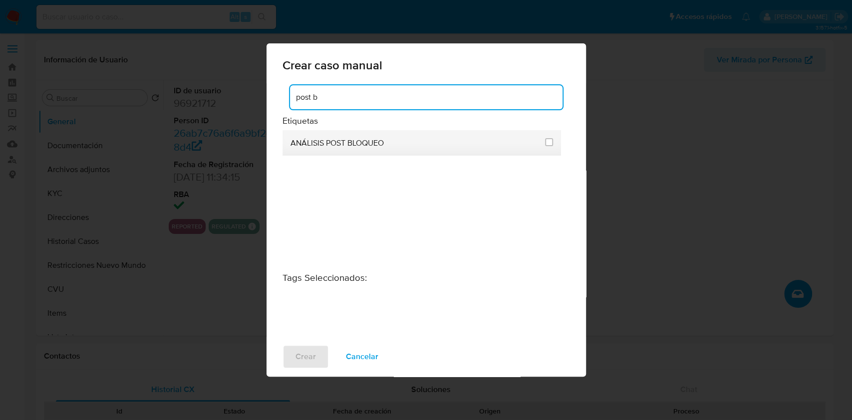
type input "post b"
click at [553, 143] on li "ANÁLISIS POST BLOQUEO" at bounding box center [422, 142] width 279 height 25
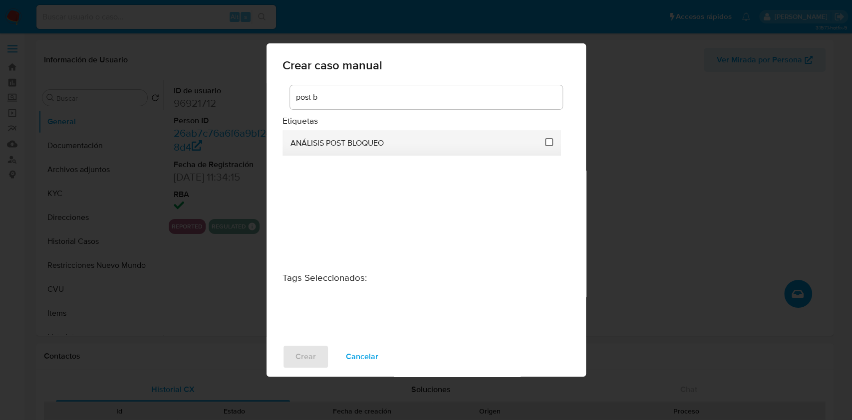
click at [549, 144] on input "3249" at bounding box center [549, 142] width 8 height 8
checkbox input "true"
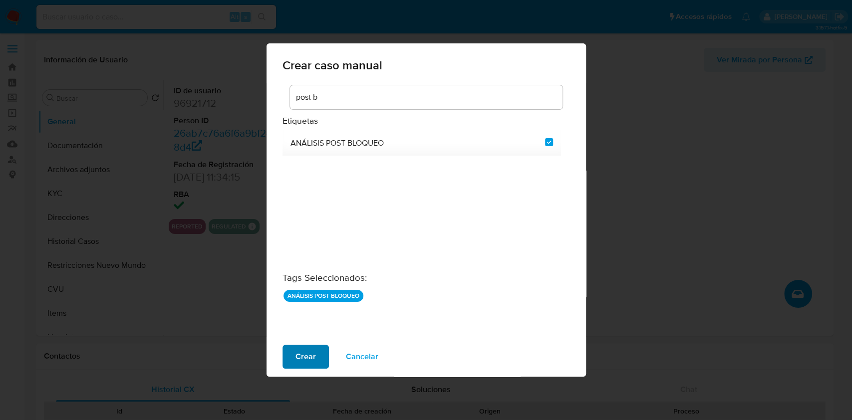
click at [307, 347] on span "Crear" at bounding box center [306, 357] width 20 height 22
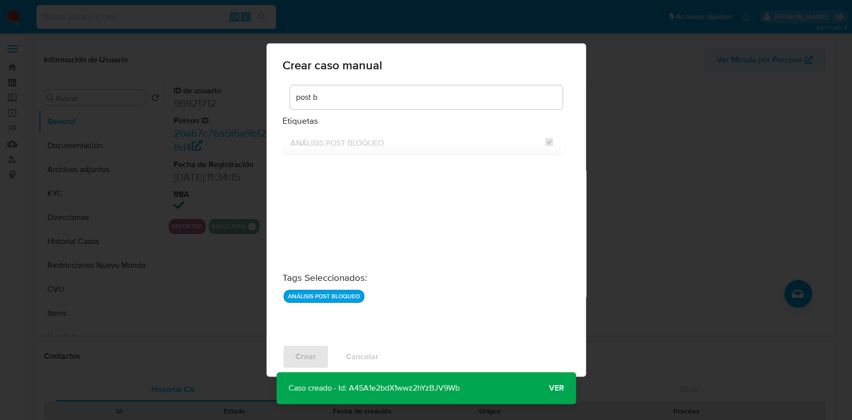
click at [561, 388] on span "Ver" at bounding box center [556, 388] width 15 height 0
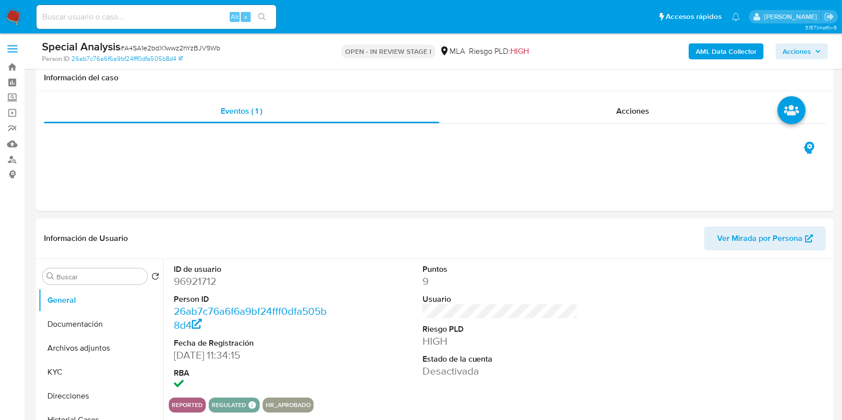
scroll to position [191, 0]
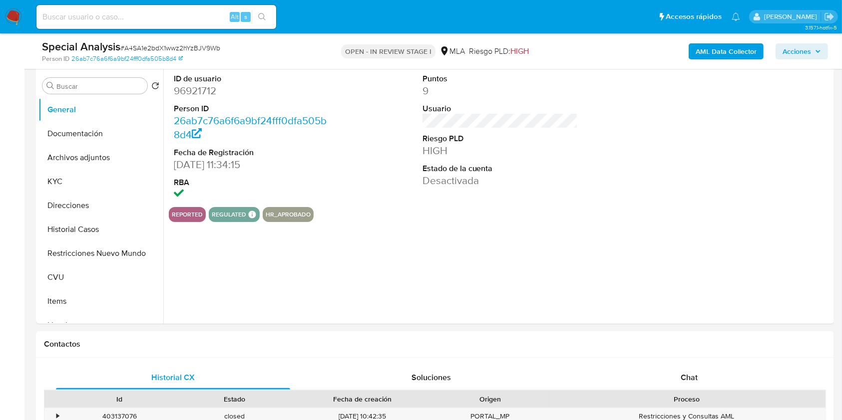
select select "10"
click at [60, 155] on button "Archivos adjuntos" at bounding box center [96, 158] width 117 height 24
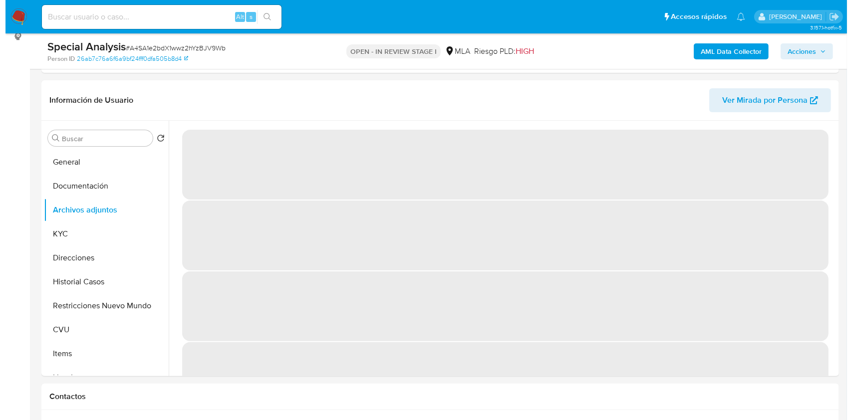
scroll to position [131, 0]
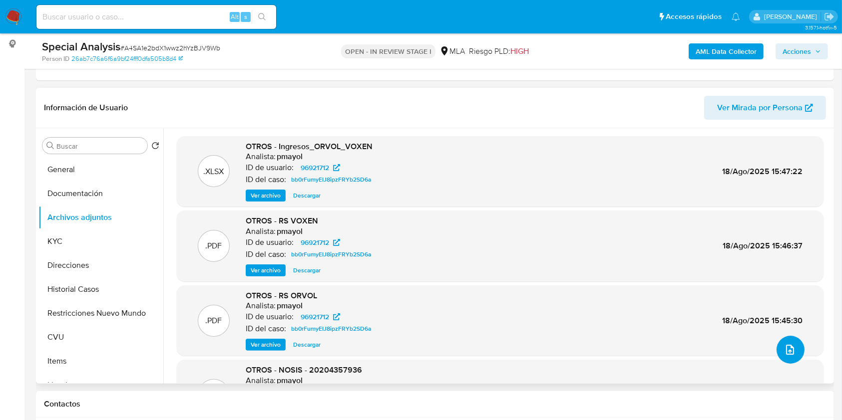
click at [791, 346] on span "upload-file" at bounding box center [790, 350] width 12 height 12
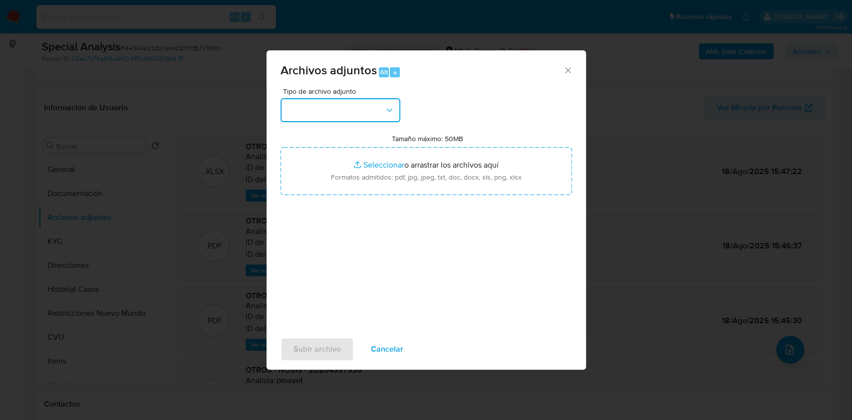
click at [365, 119] on button "button" at bounding box center [341, 110] width 120 height 24
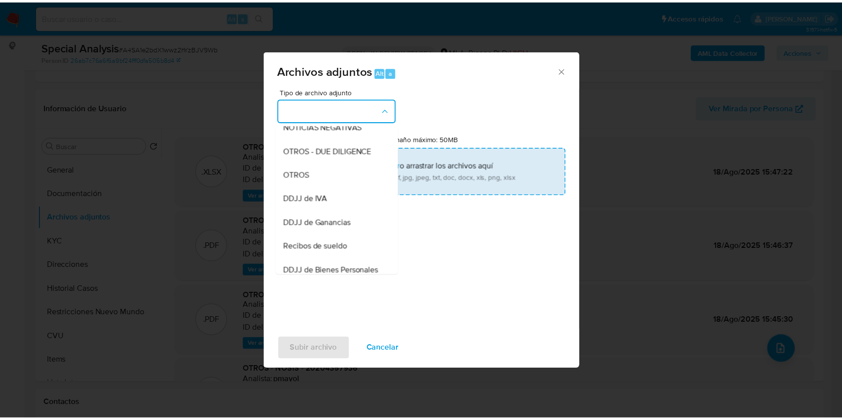
scroll to position [150, 0]
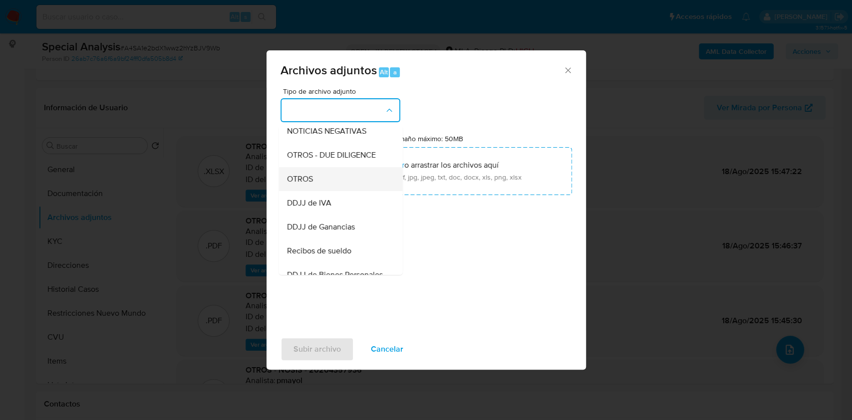
click at [329, 191] on div "OTROS" at bounding box center [338, 179] width 102 height 24
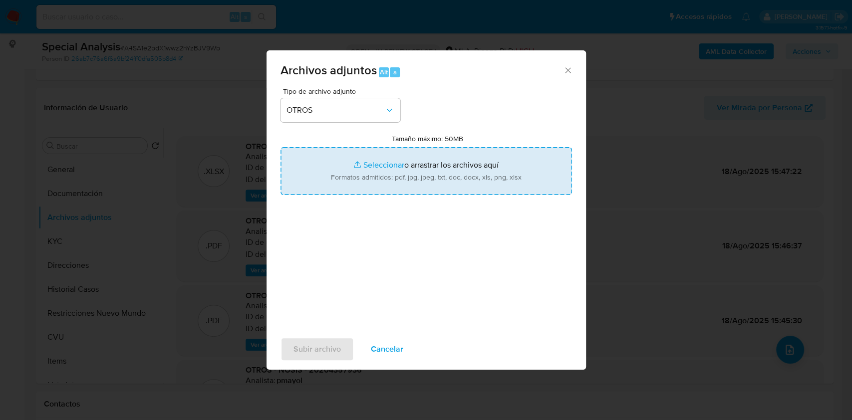
click at [393, 173] on input "Tamaño máximo: 50MB Seleccionar archivos" at bounding box center [427, 171] width 292 height 48
type input "C:\fakepath\Dividendos-Honorarios.pdf"
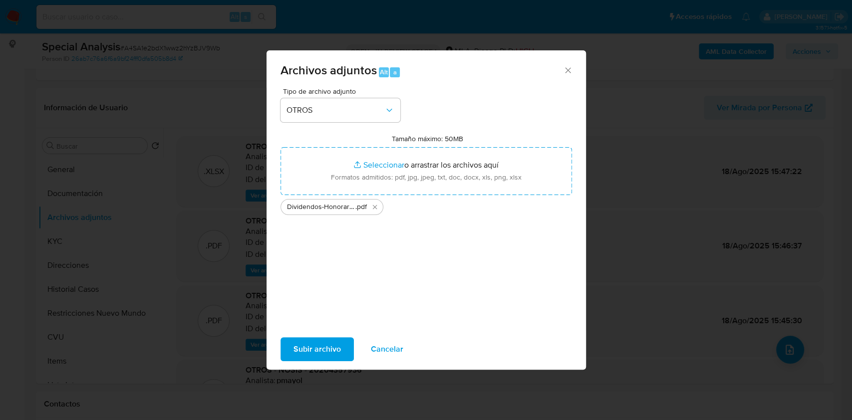
click at [327, 355] on span "Subir archivo" at bounding box center [317, 349] width 47 height 22
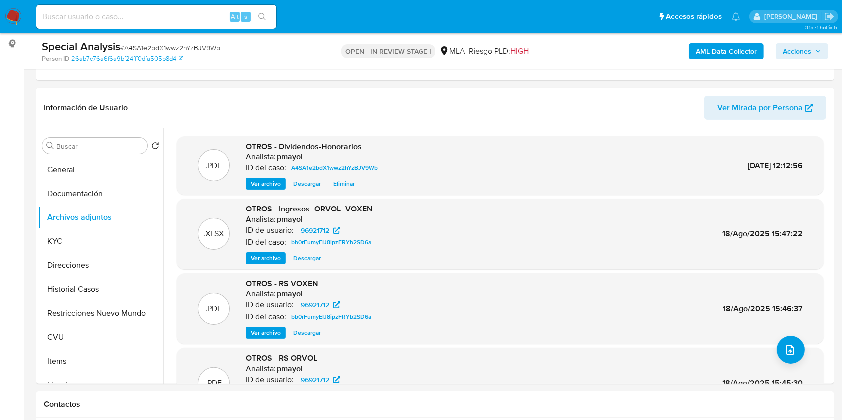
click at [814, 50] on span "Acciones" at bounding box center [801, 51] width 38 height 14
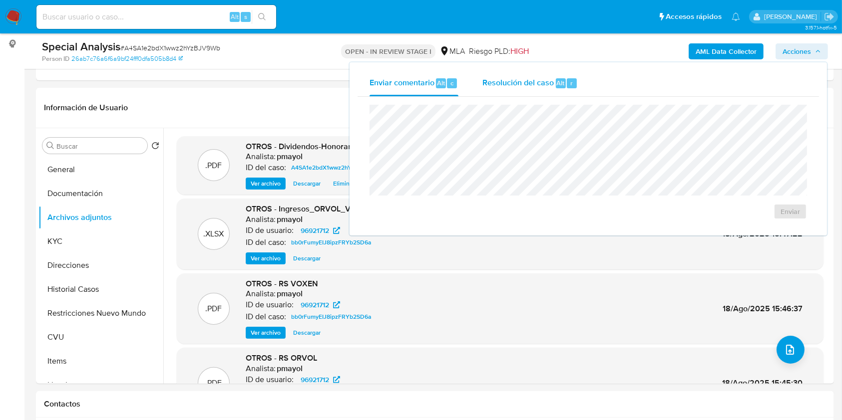
click at [485, 86] on span "Resolución del caso" at bounding box center [517, 82] width 71 height 11
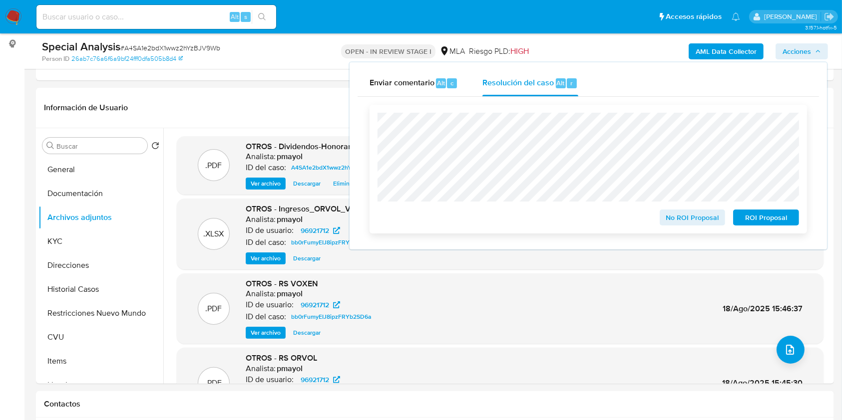
click at [690, 225] on span "No ROI Proposal" at bounding box center [692, 218] width 52 height 14
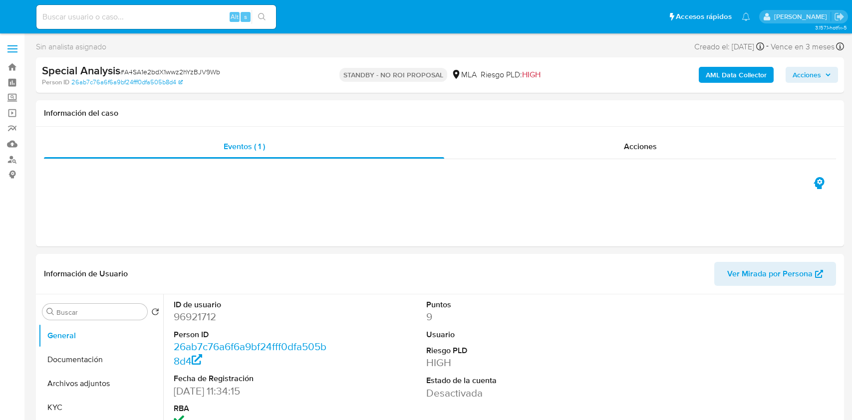
select select "10"
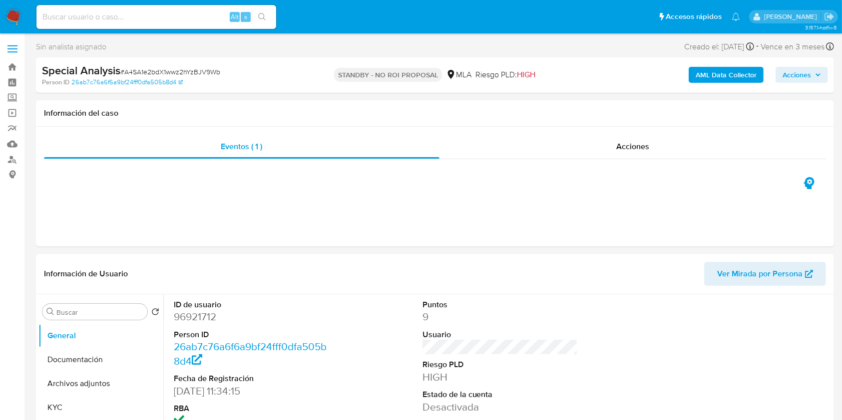
click at [23, 19] on nav "Pausado Ver notificaciones Alt s Accesos rápidos Presiona las siguientes teclas…" at bounding box center [421, 16] width 842 height 33
click at [12, 18] on img at bounding box center [13, 16] width 17 height 17
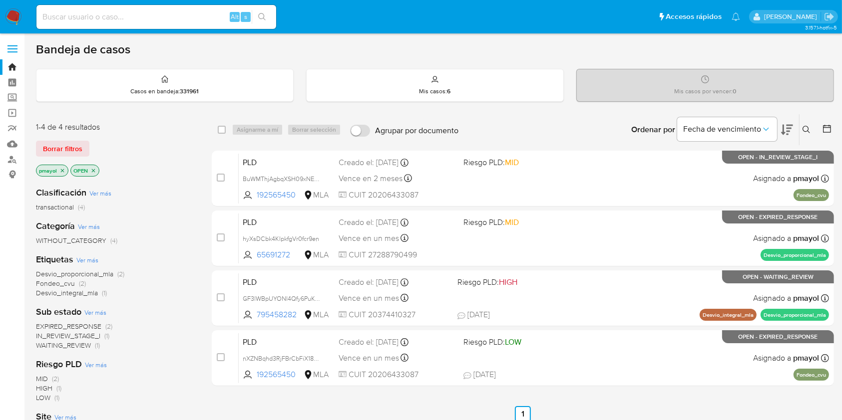
click at [10, 19] on img at bounding box center [13, 16] width 17 height 17
click at [14, 82] on link "Tablero" at bounding box center [59, 82] width 119 height 15
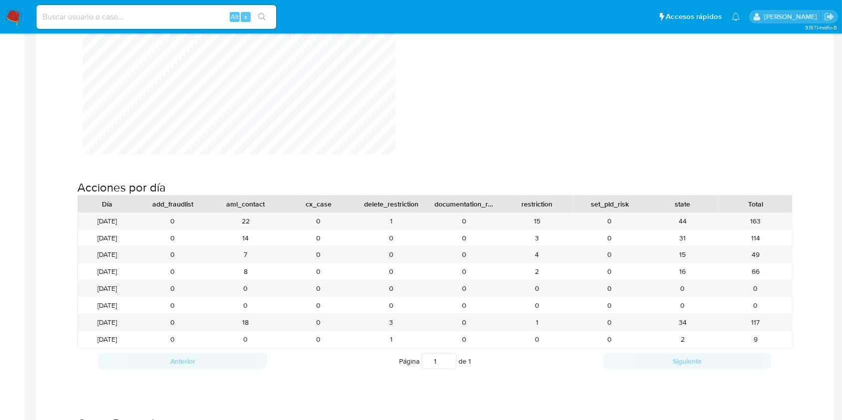
scroll to position [1009, 0]
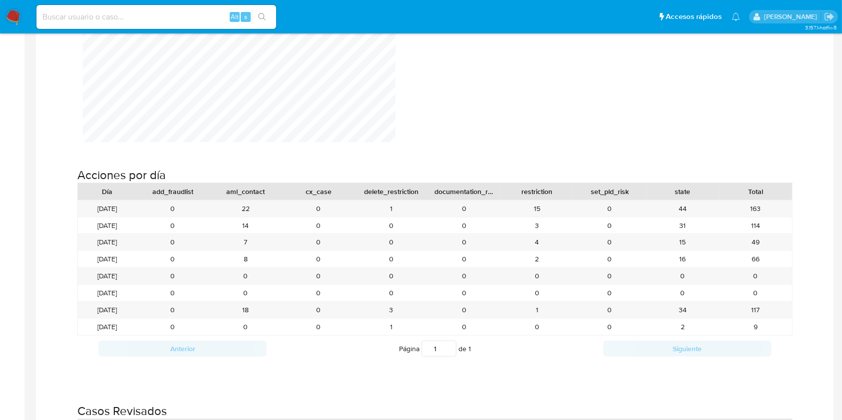
click at [16, 22] on img at bounding box center [13, 16] width 17 height 17
